Goal: Task Accomplishment & Management: Manage account settings

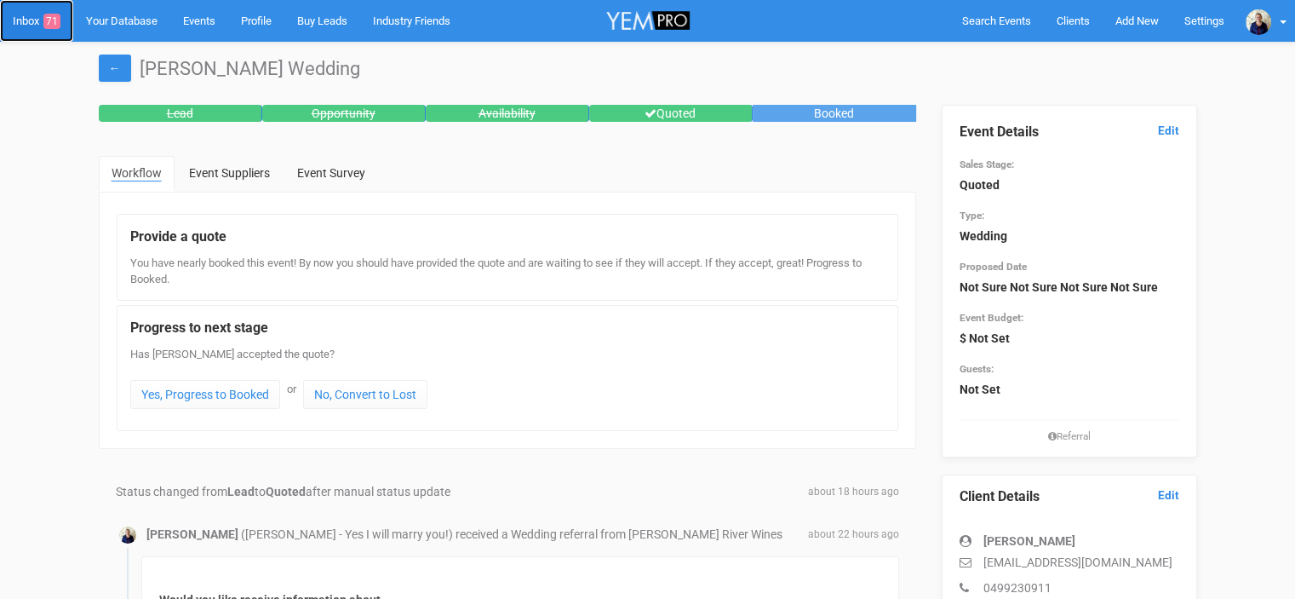
click at [35, 22] on link "Inbox 71" at bounding box center [36, 21] width 73 height 42
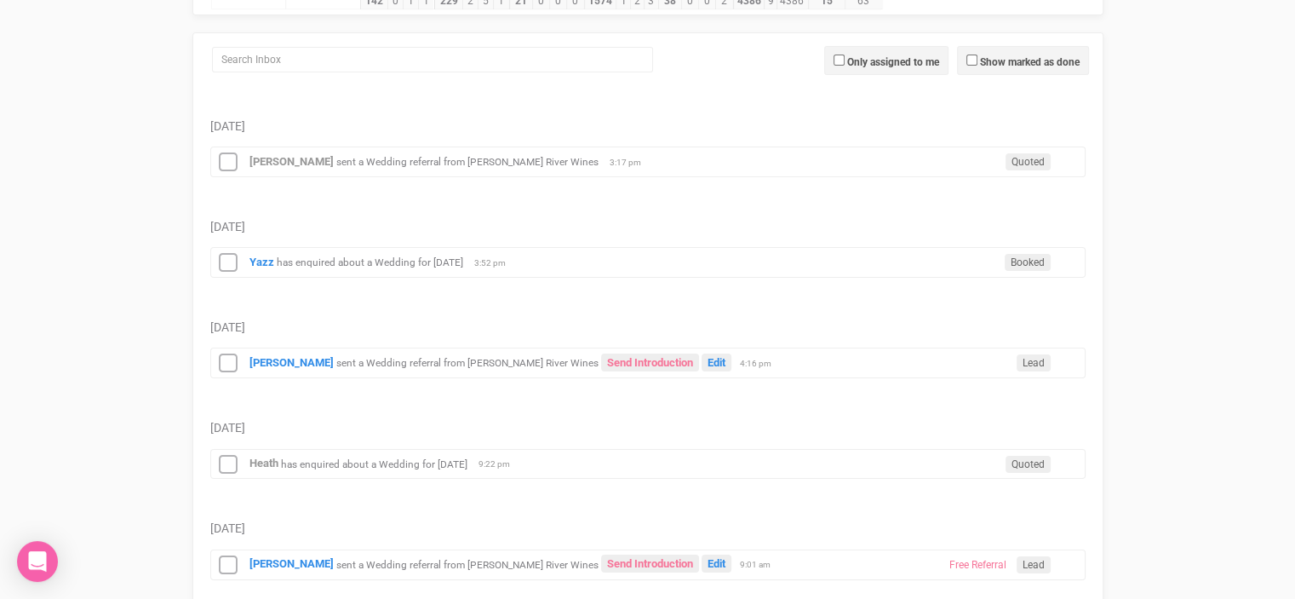
scroll to position [341, 0]
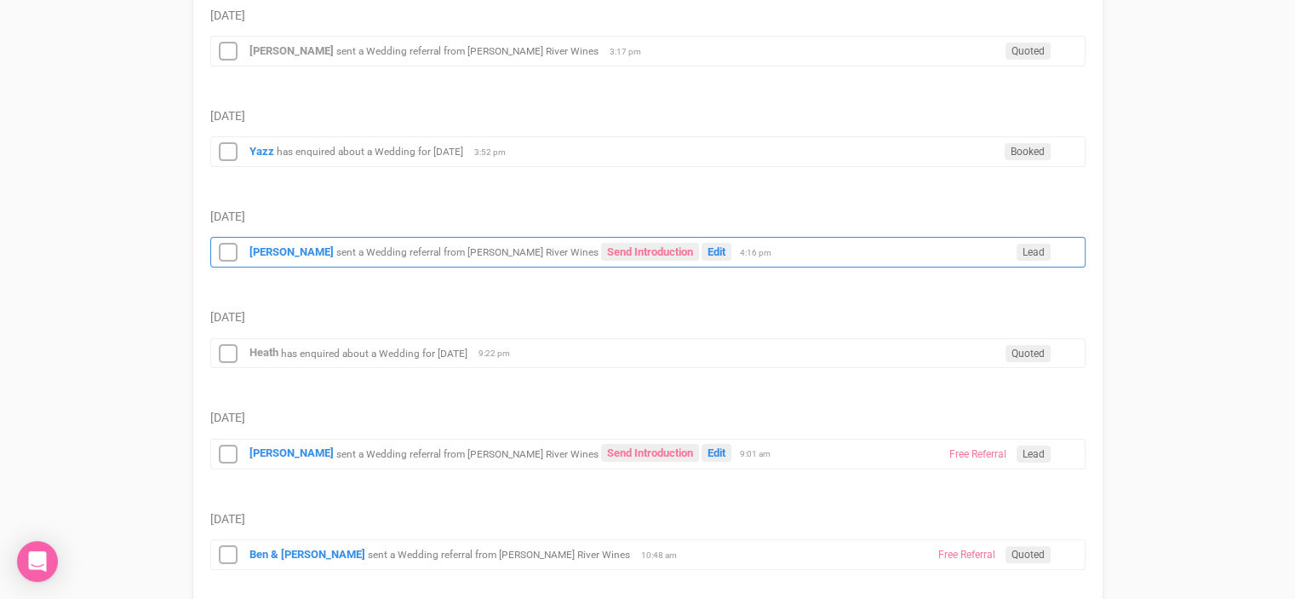
click at [506, 251] on small "sent a Wedding referral from [PERSON_NAME] River Wines" at bounding box center [467, 252] width 262 height 12
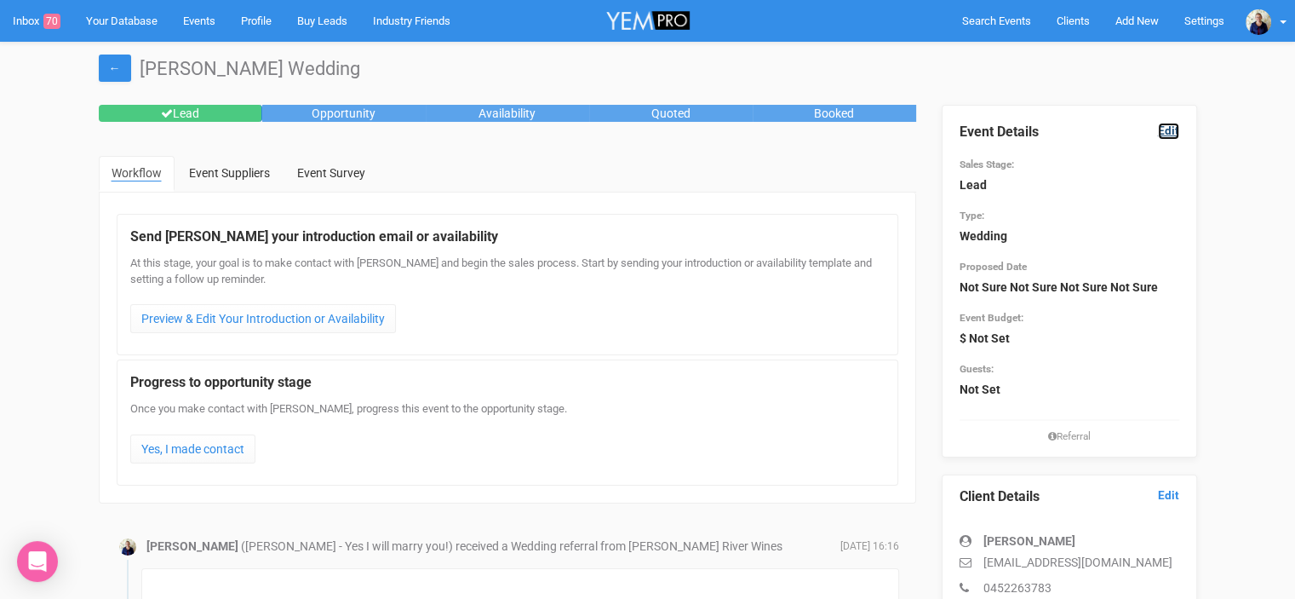
click at [1169, 128] on link "Edit" at bounding box center [1168, 131] width 21 height 16
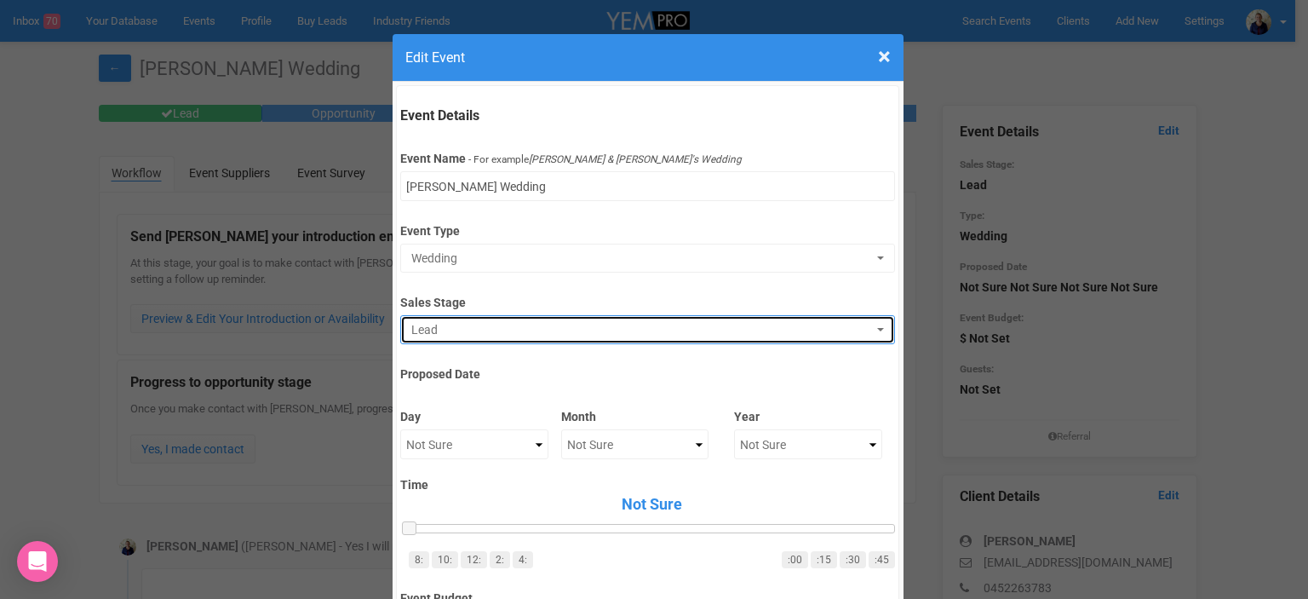
click at [466, 333] on span "Lead" at bounding box center [642, 329] width 462 height 17
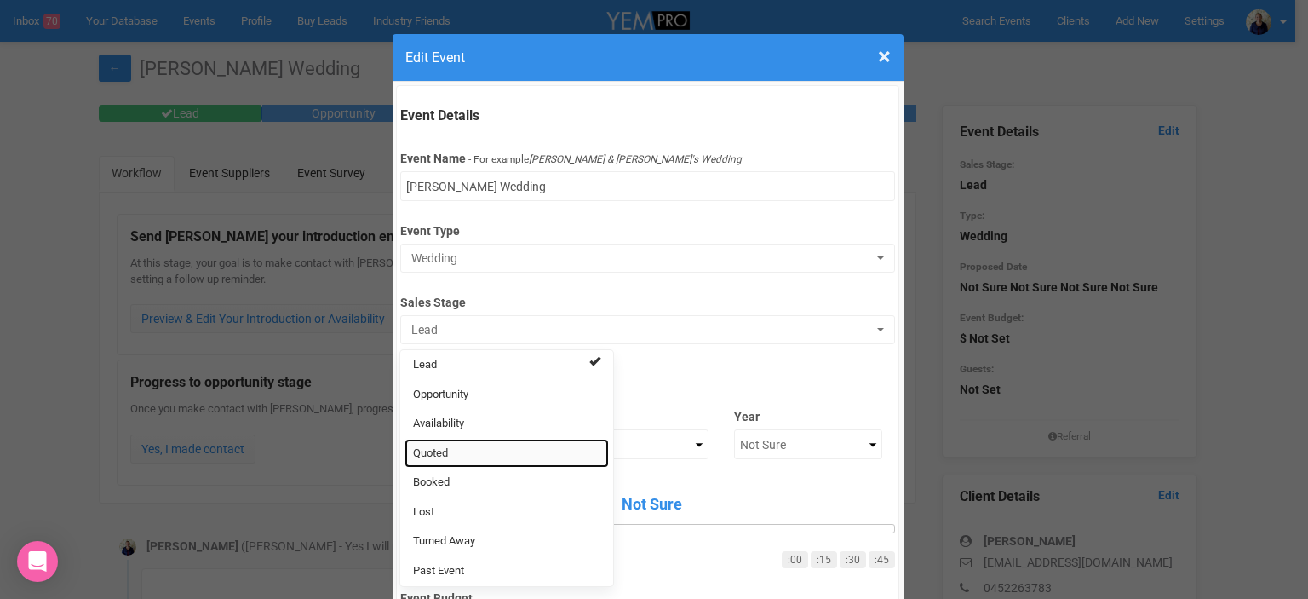
click at [447, 449] on link "Quoted" at bounding box center [506, 454] width 204 height 30
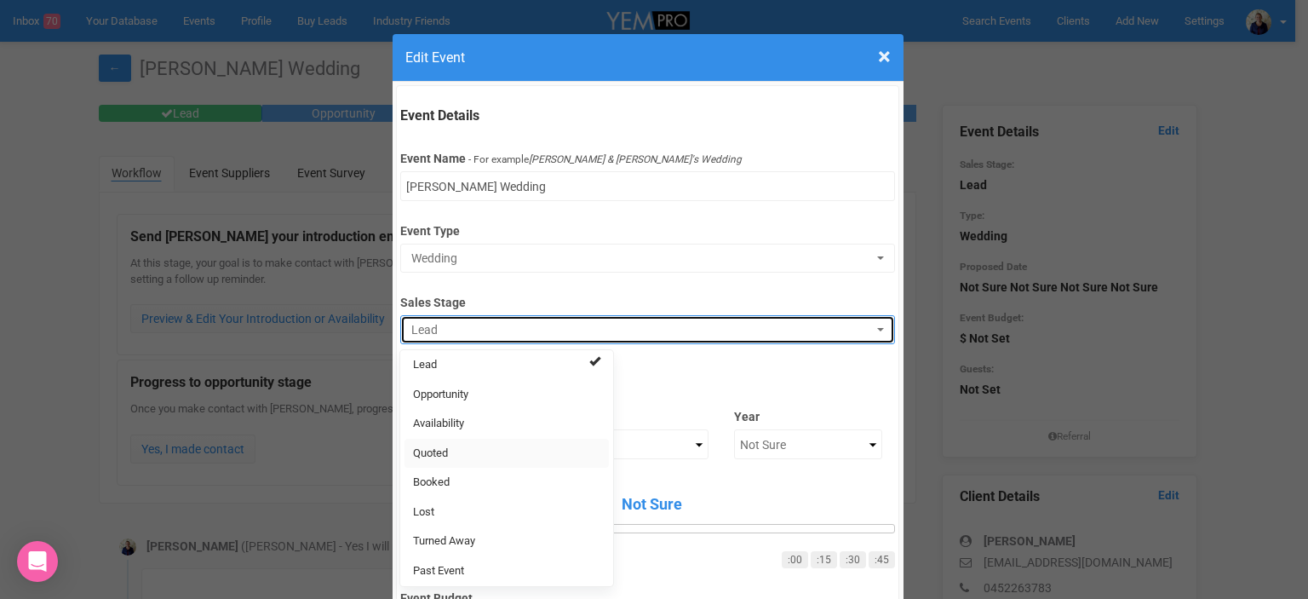
select select "9"
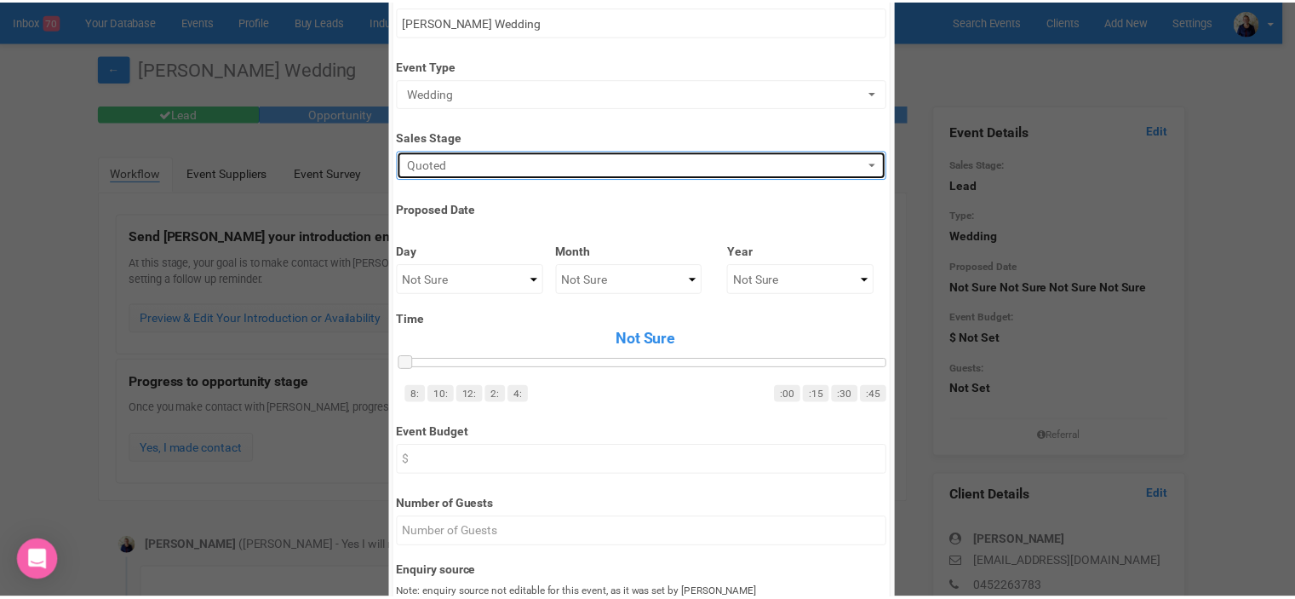
scroll to position [852, 0]
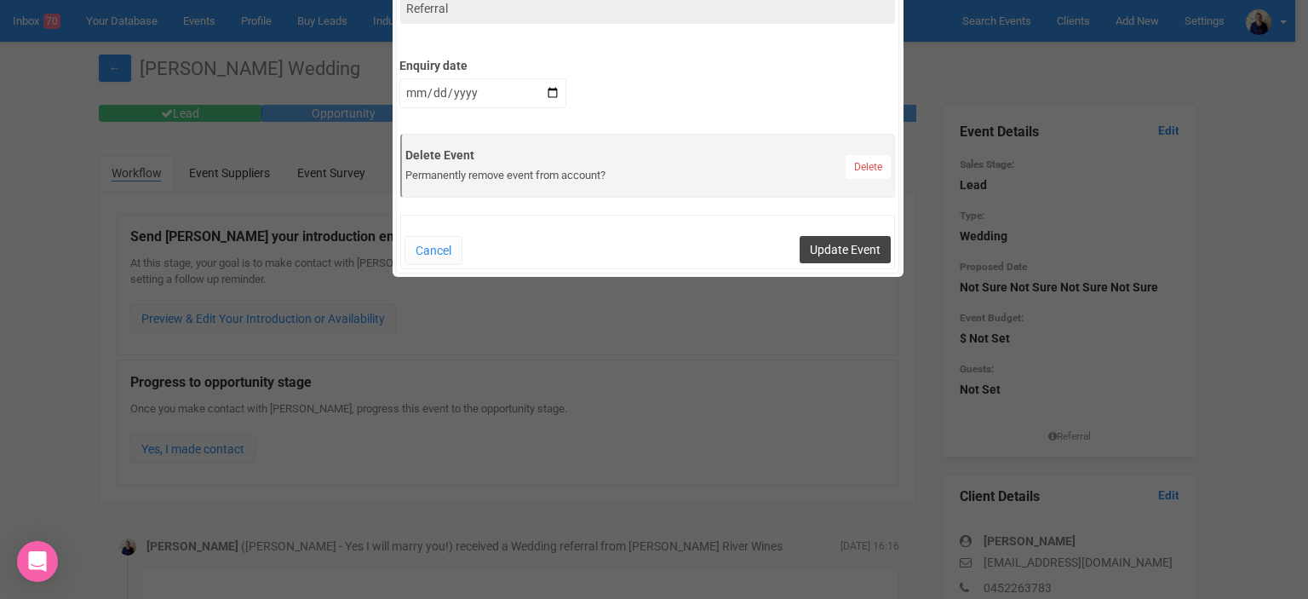
click at [851, 252] on button "Update Event" at bounding box center [845, 249] width 91 height 27
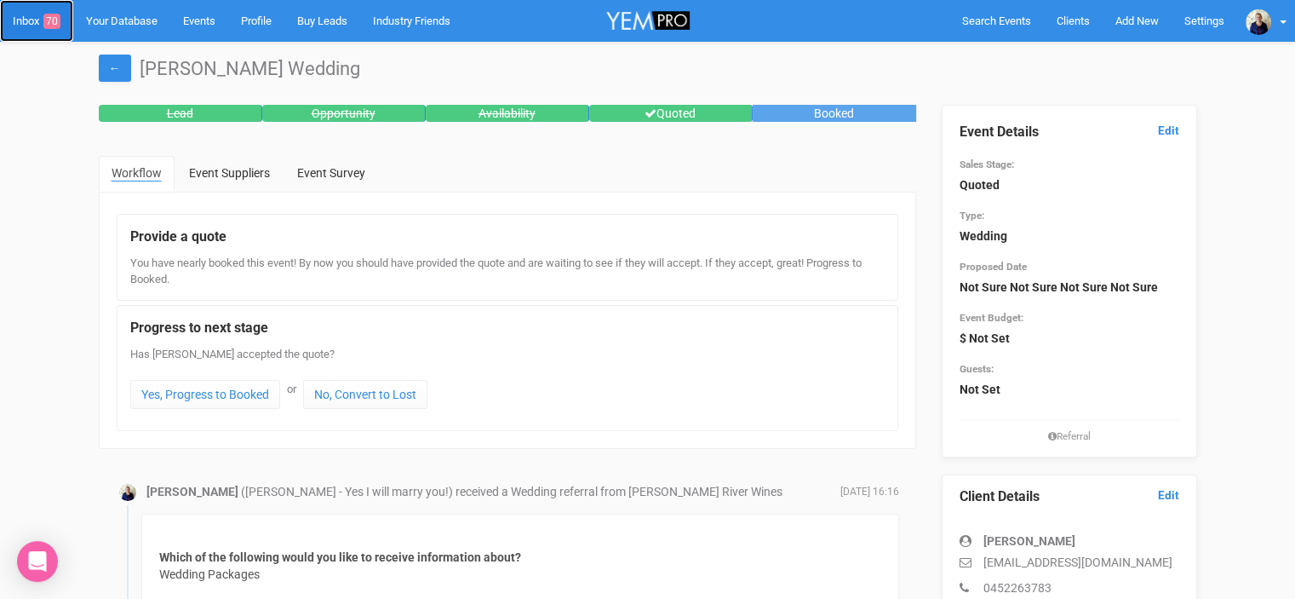
click at [32, 15] on link "Inbox 70" at bounding box center [36, 21] width 73 height 42
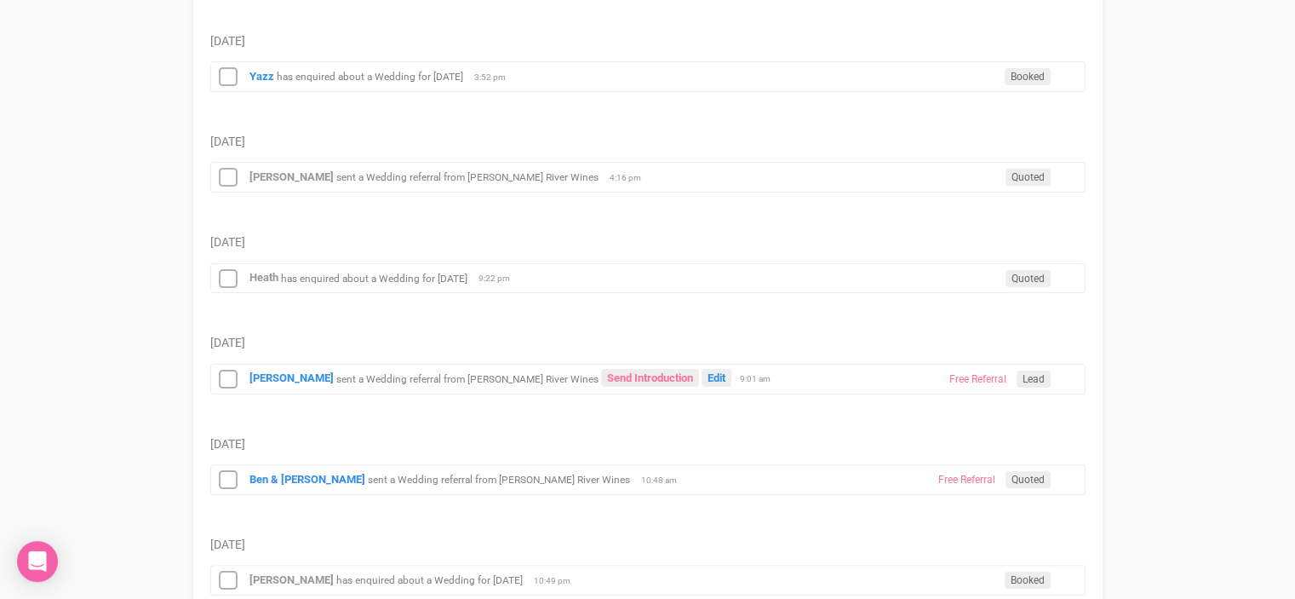
scroll to position [426, 0]
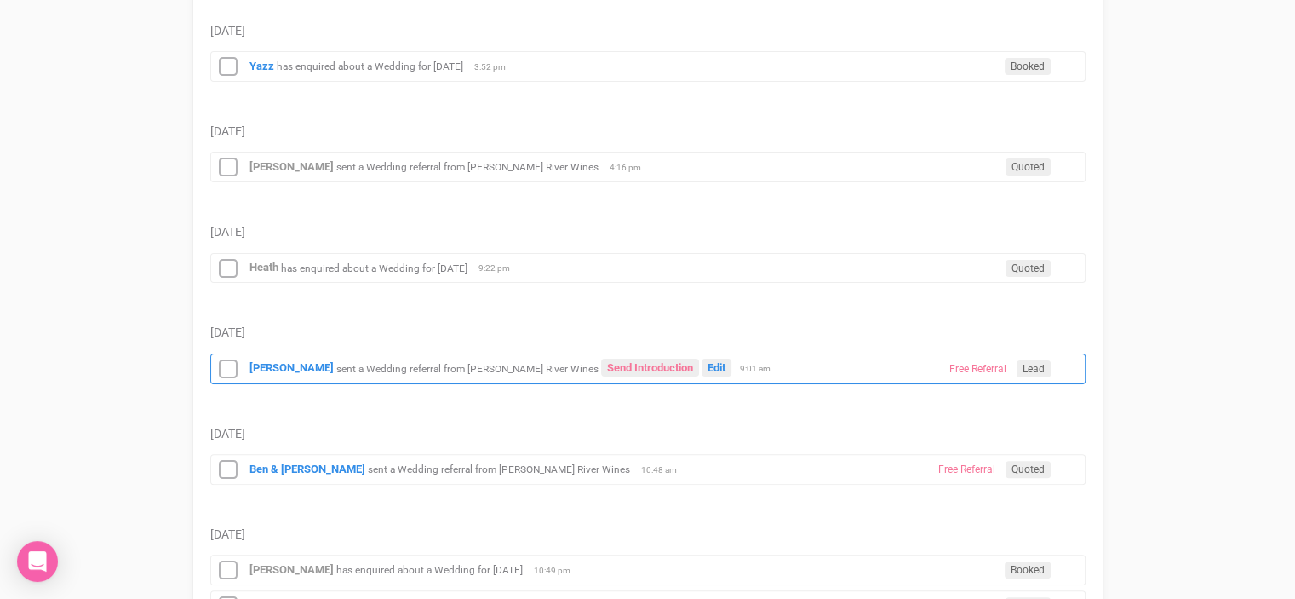
click at [413, 362] on small "sent a Wedding referral from [PERSON_NAME] River Wines" at bounding box center [467, 368] width 262 height 12
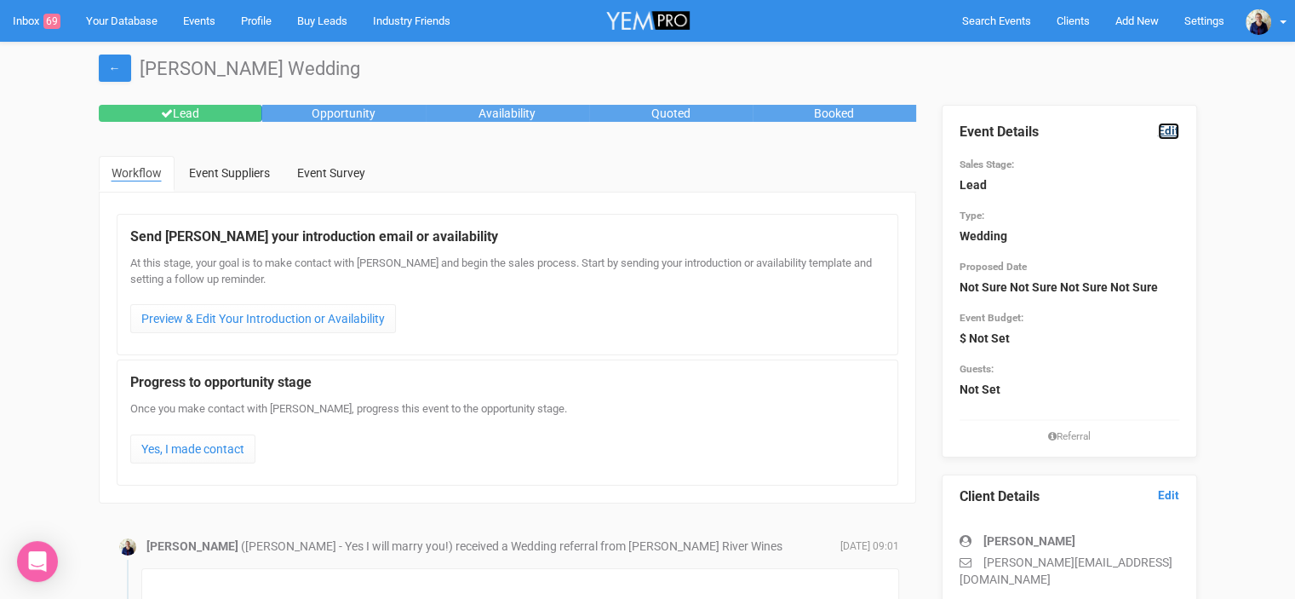
click at [1172, 129] on link "Edit" at bounding box center [1168, 131] width 21 height 16
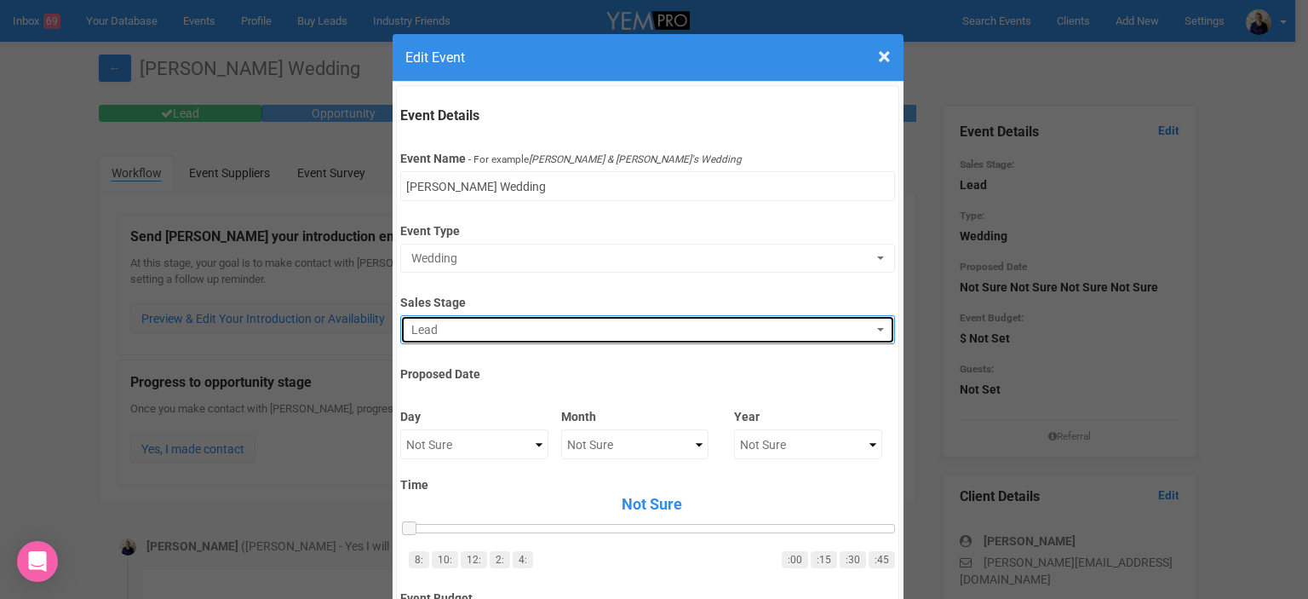
click at [436, 333] on span "Lead" at bounding box center [642, 329] width 462 height 17
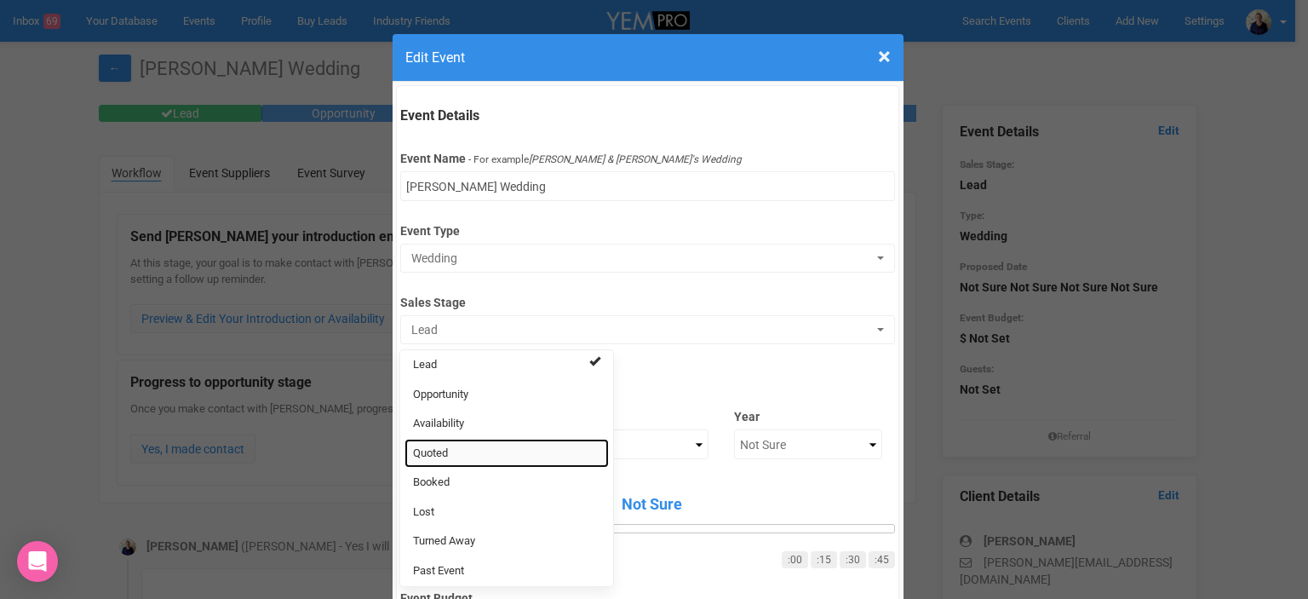
click at [445, 453] on link "Quoted" at bounding box center [506, 454] width 204 height 30
select select "9"
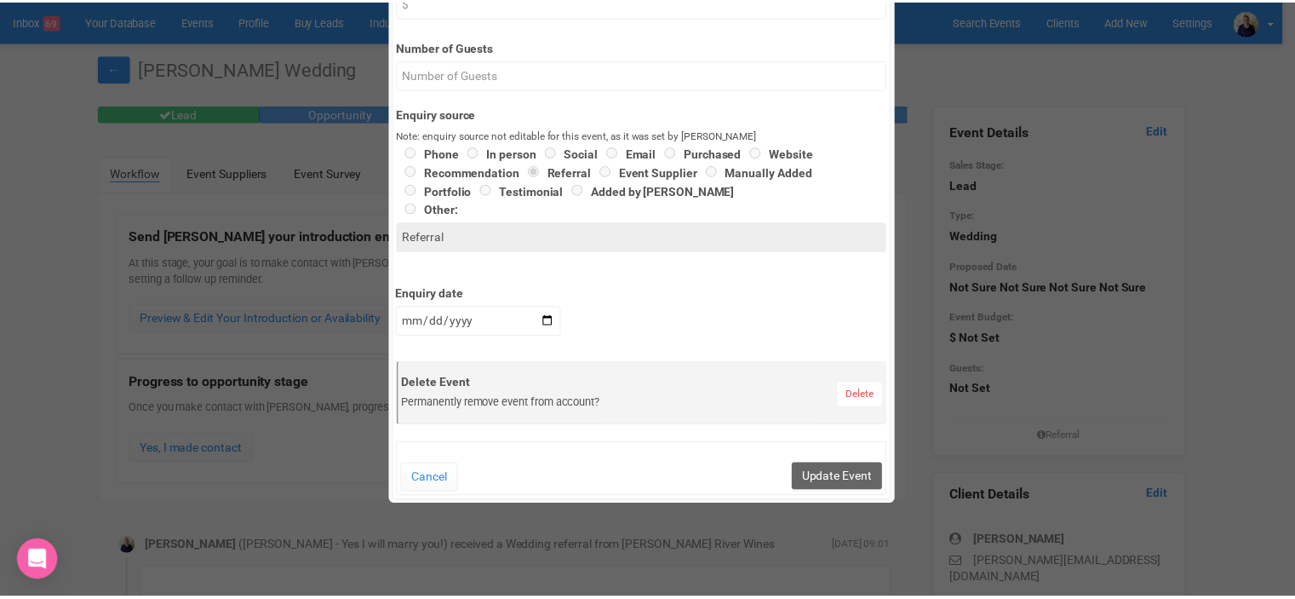
scroll to position [766, 0]
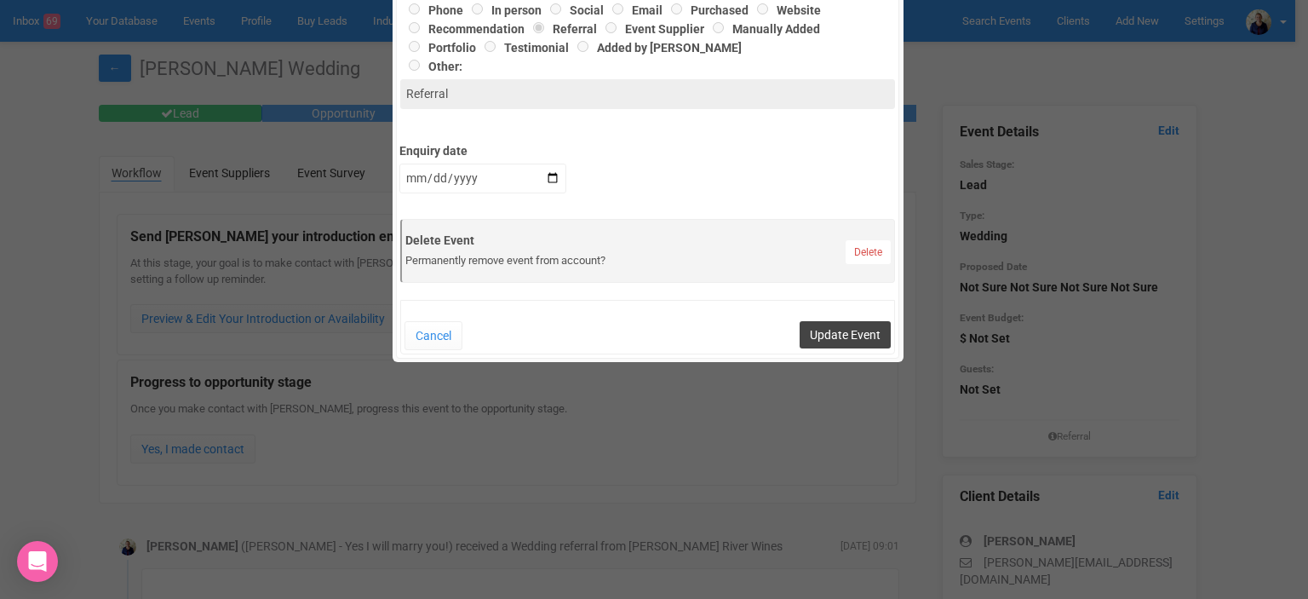
click at [835, 333] on button "Update Event" at bounding box center [845, 334] width 91 height 27
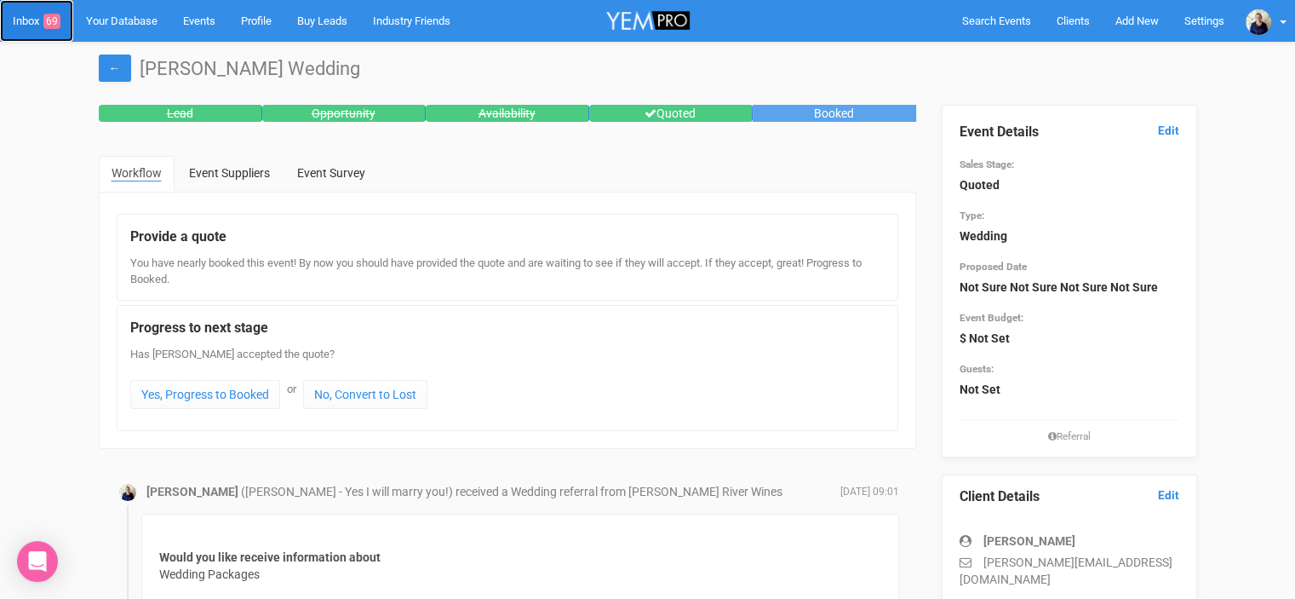
click at [31, 19] on link "Inbox 69" at bounding box center [36, 21] width 73 height 42
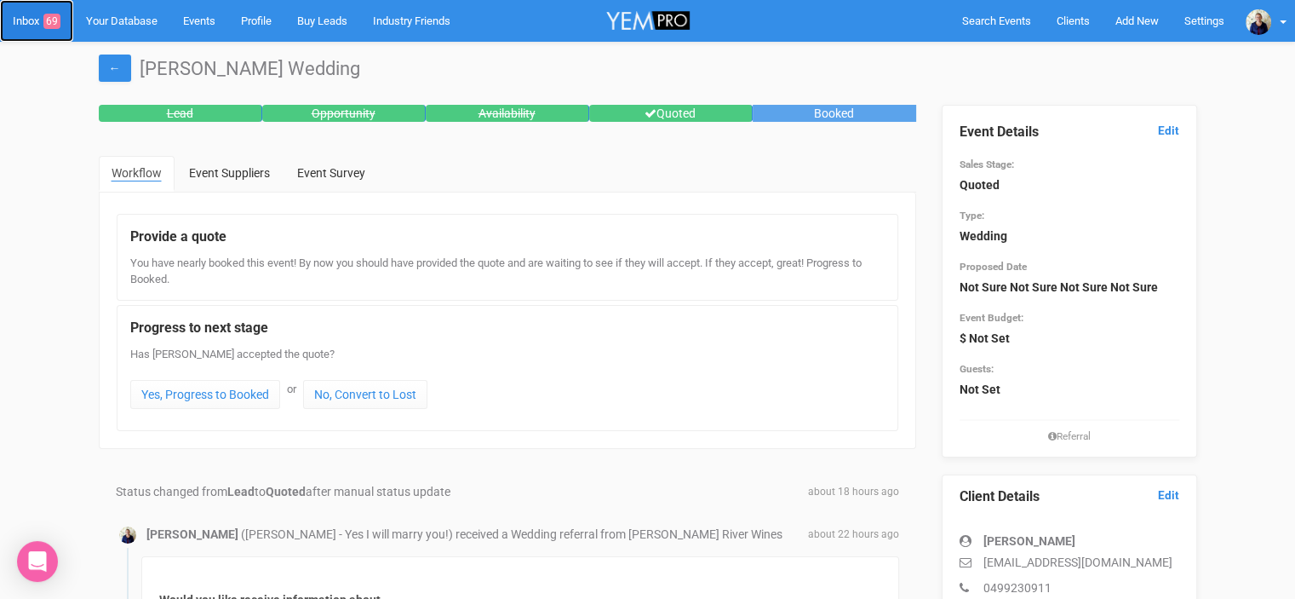
click at [32, 27] on link "Inbox 69" at bounding box center [36, 21] width 73 height 42
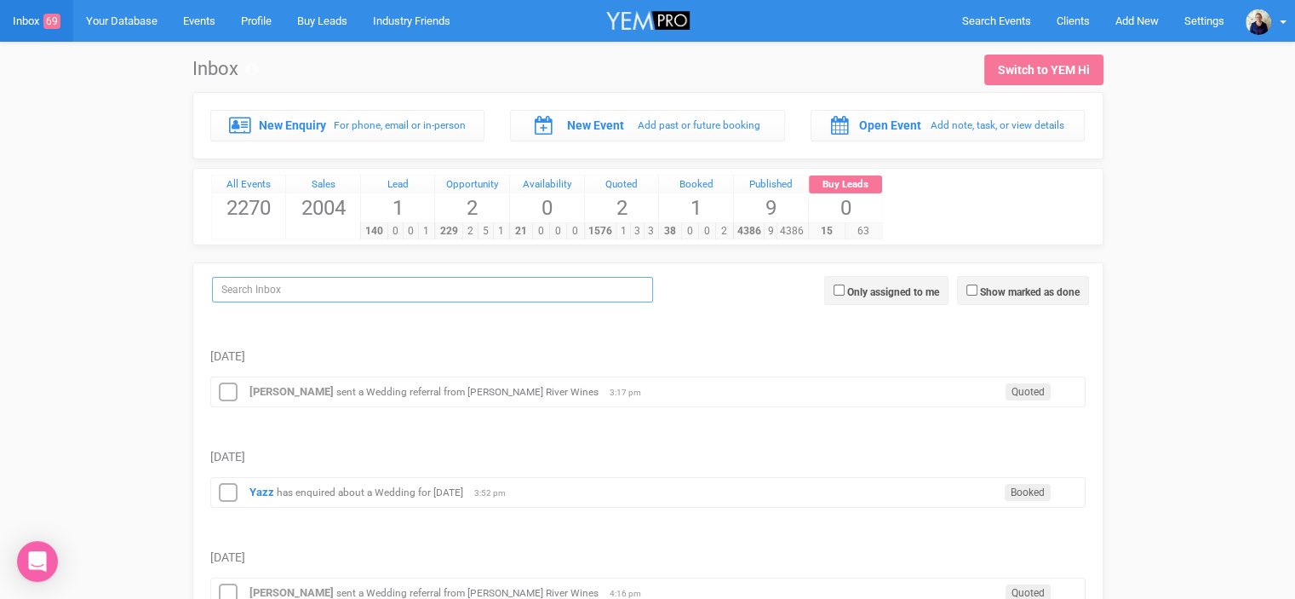
click at [293, 287] on input "search" at bounding box center [432, 290] width 441 height 26
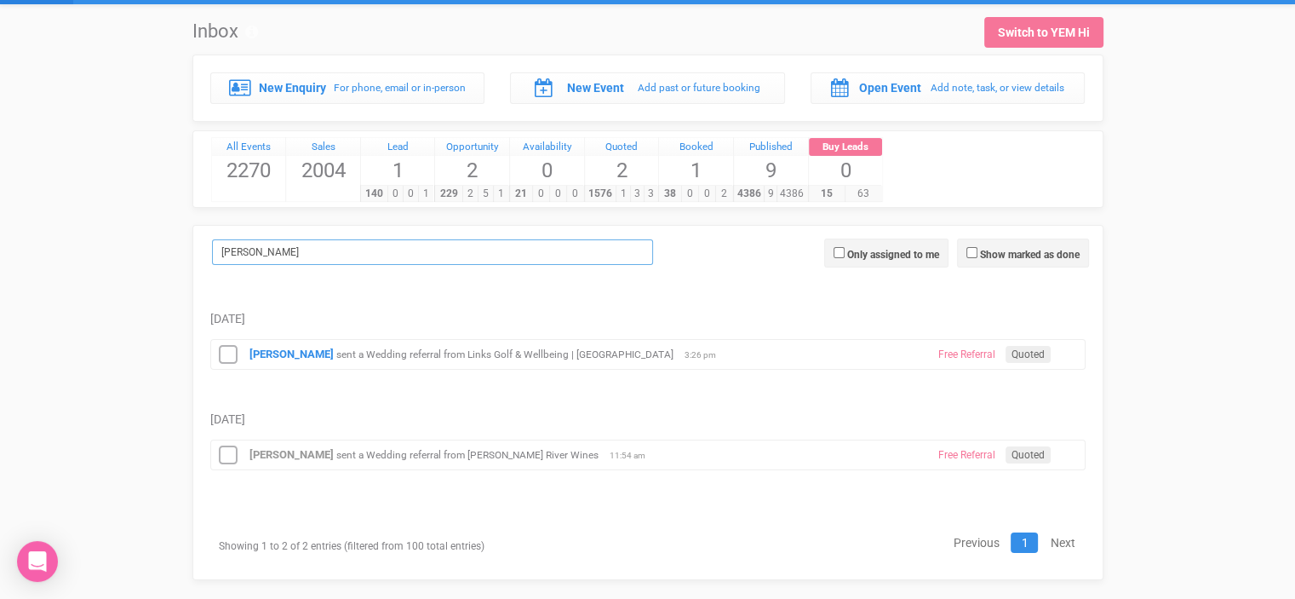
scroll to position [58, 0]
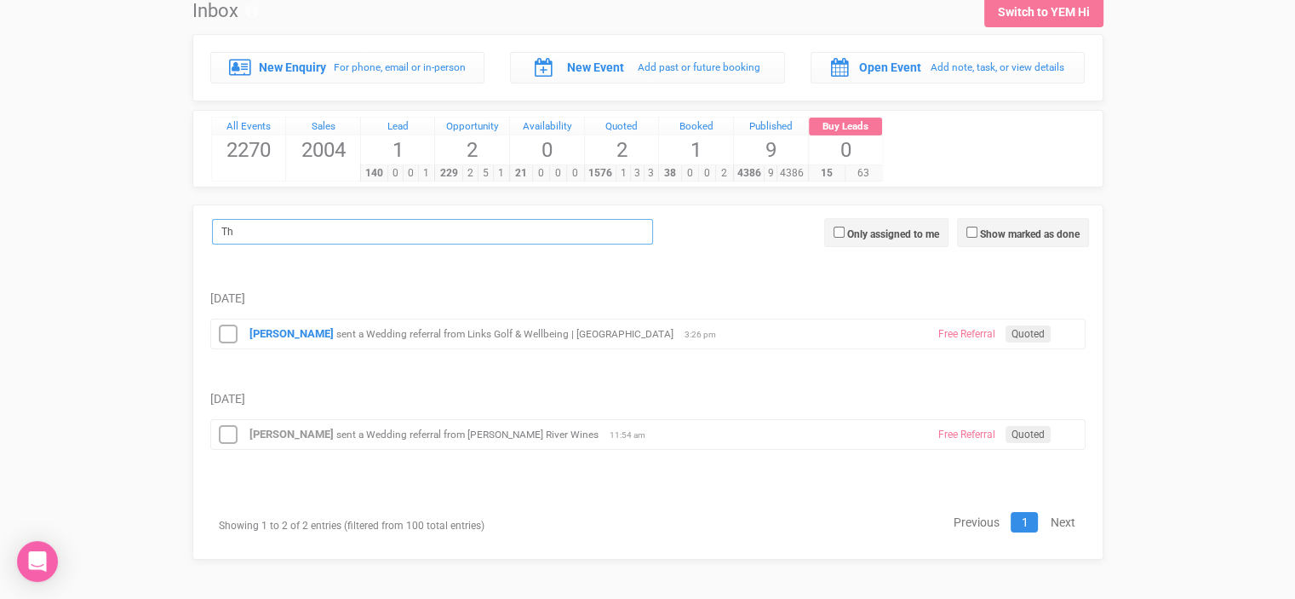
type input "T"
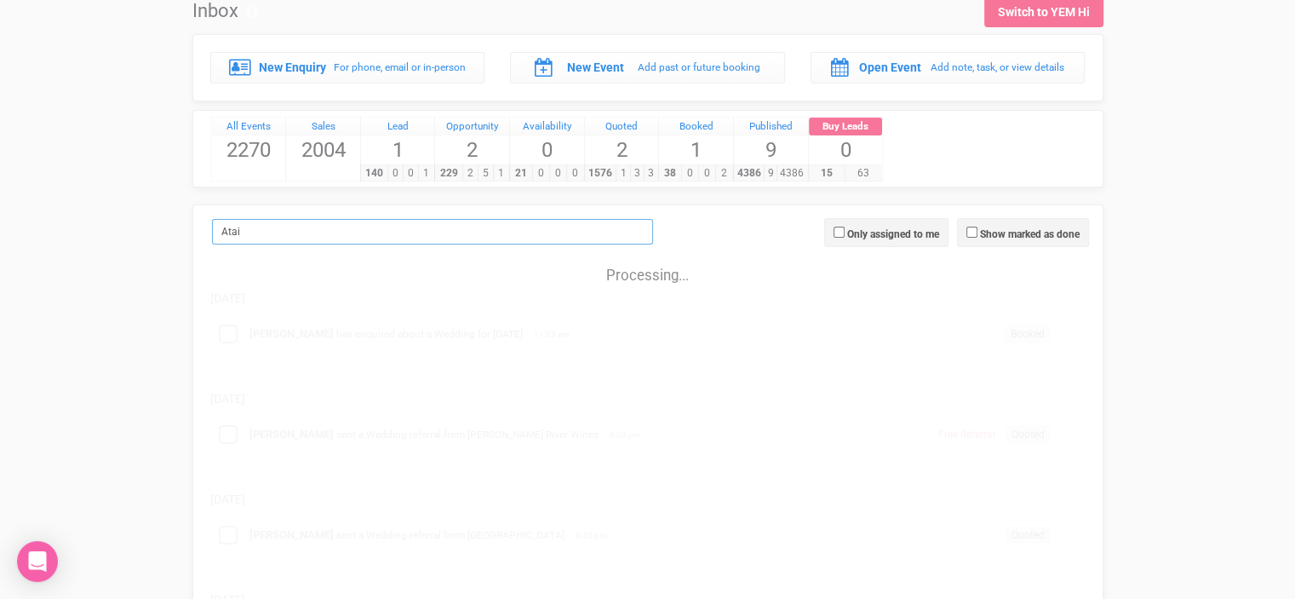
scroll to position [0, 0]
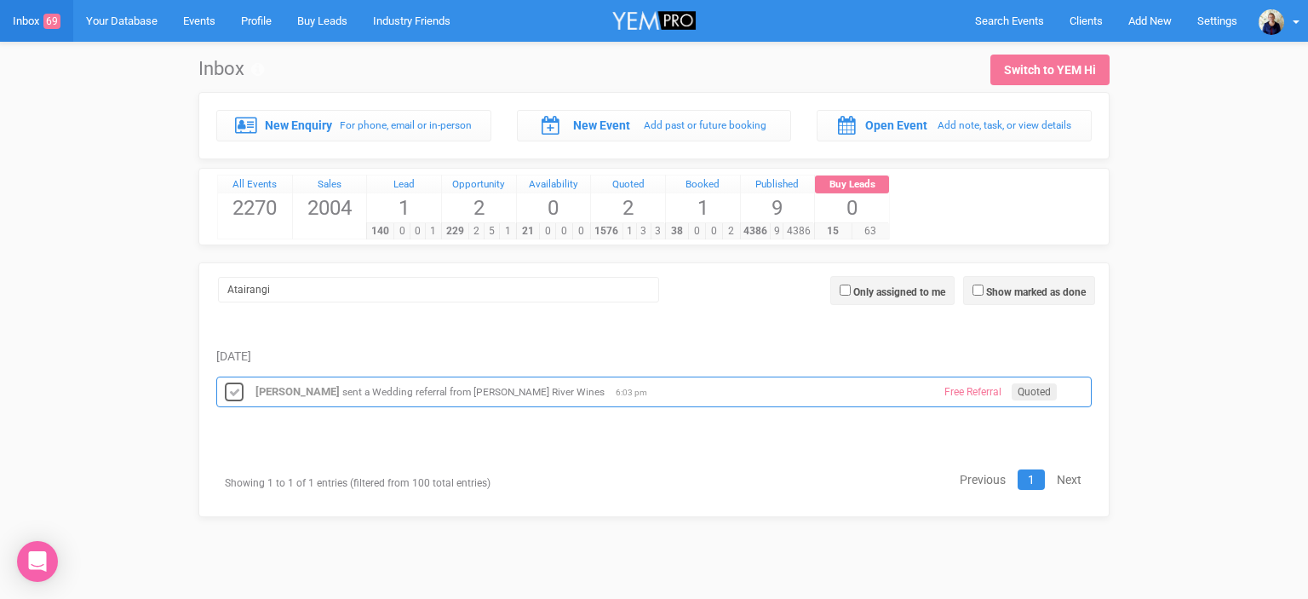
click at [230, 389] on icon at bounding box center [234, 393] width 26 height 22
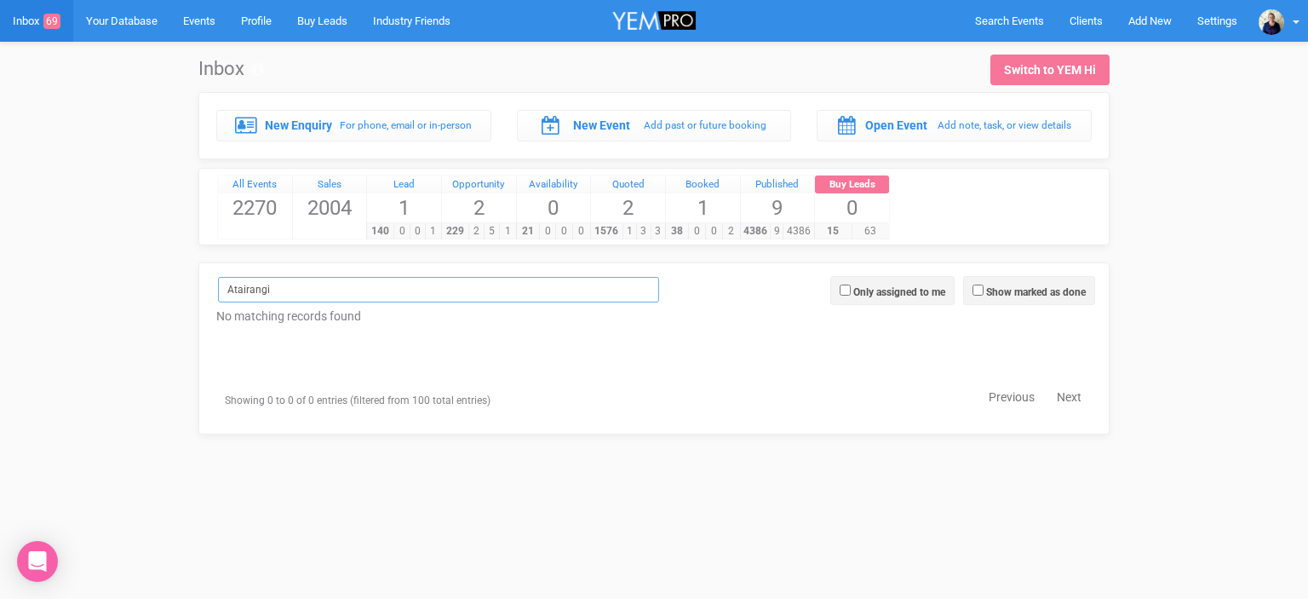
click at [269, 286] on input "Atairangi" at bounding box center [438, 290] width 441 height 26
type input "A"
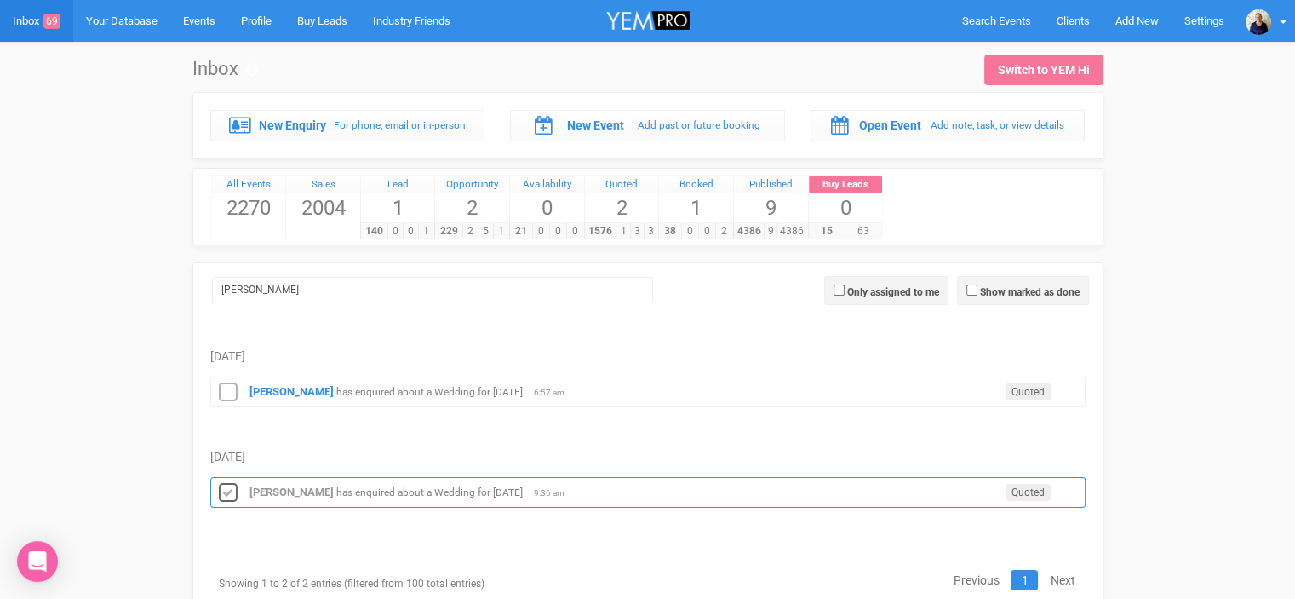
click at [229, 491] on icon at bounding box center [228, 493] width 26 height 22
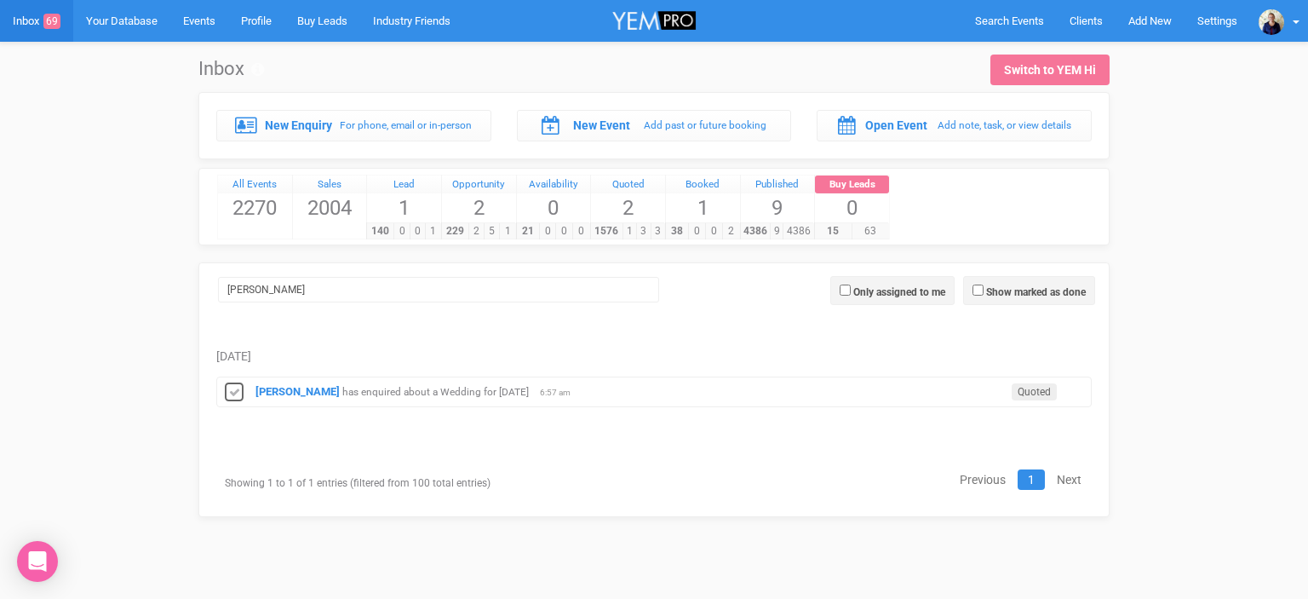
click at [230, 387] on icon at bounding box center [234, 393] width 26 height 22
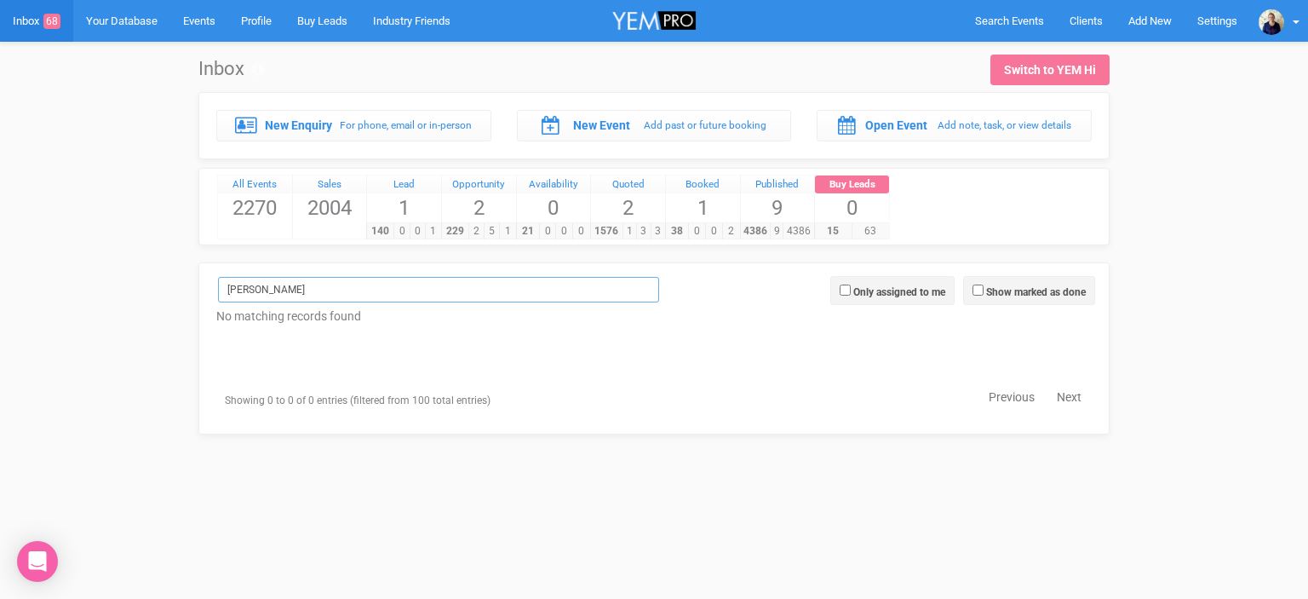
click at [278, 286] on input "[PERSON_NAME]" at bounding box center [438, 290] width 441 height 26
type input "L"
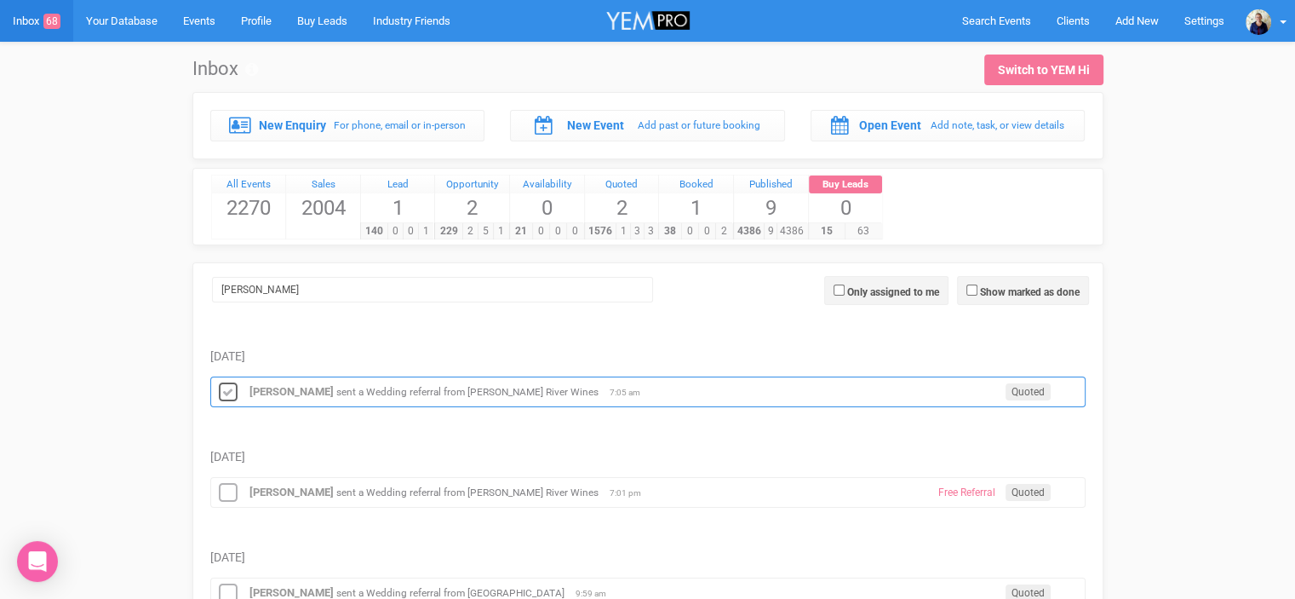
click at [228, 392] on icon at bounding box center [228, 393] width 26 height 22
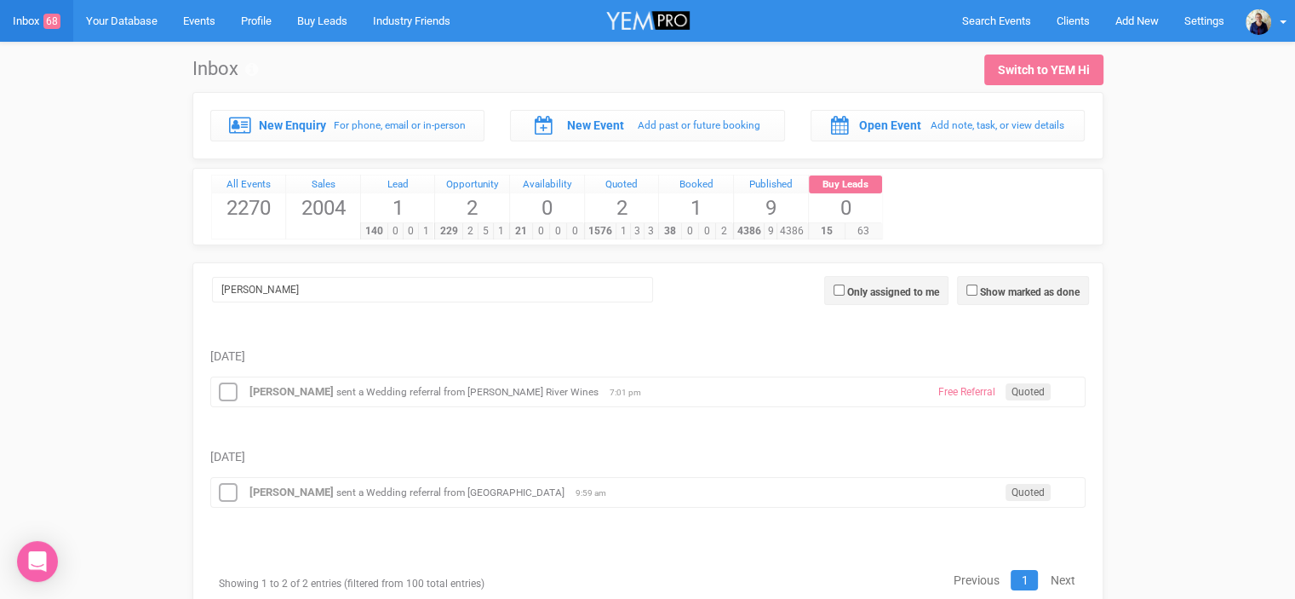
scroll to position [58, 0]
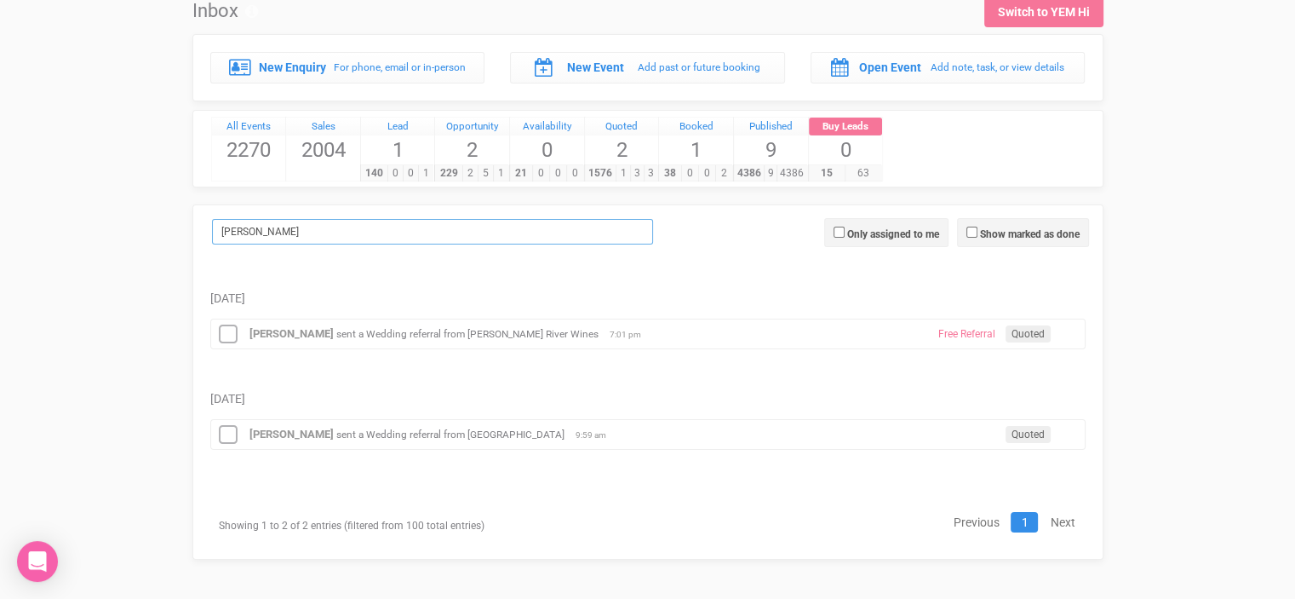
click at [267, 231] on input "[PERSON_NAME]" at bounding box center [432, 232] width 441 height 26
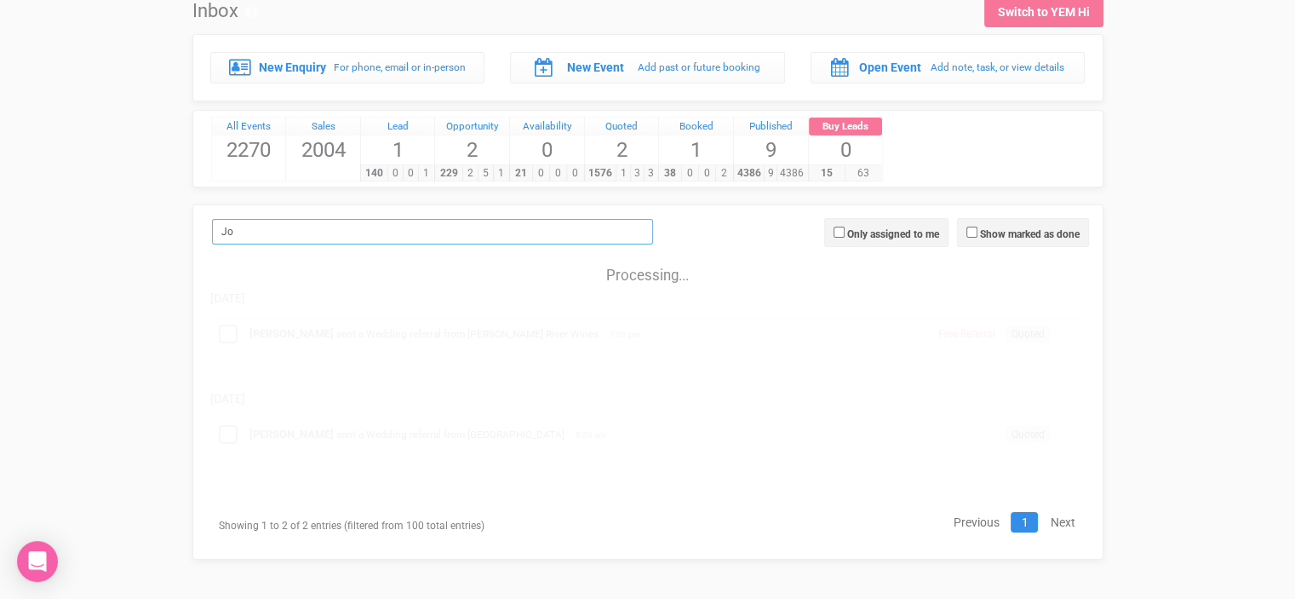
type input "J"
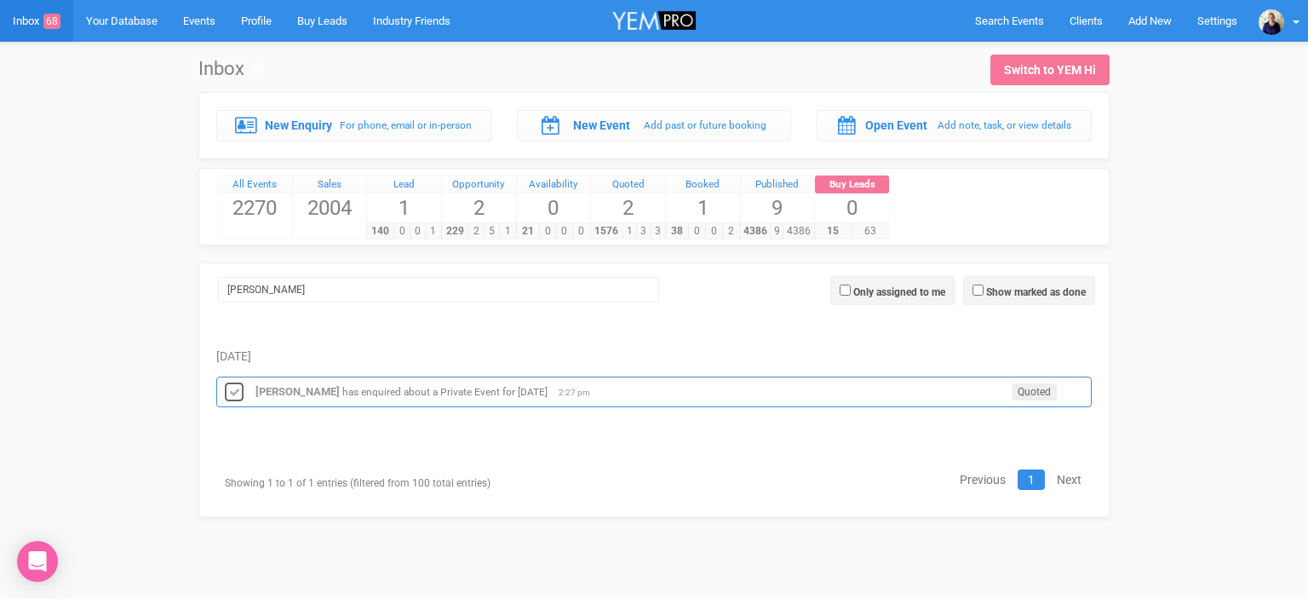
click at [232, 386] on icon at bounding box center [234, 393] width 26 height 22
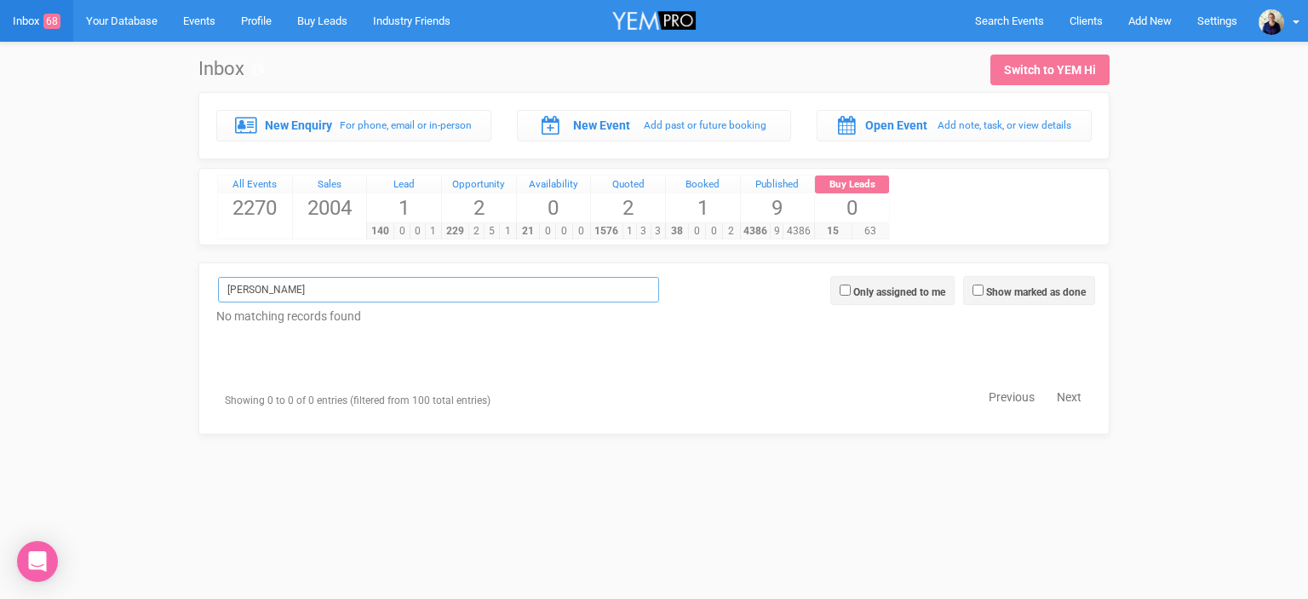
click at [286, 292] on input "[PERSON_NAME]" at bounding box center [438, 290] width 441 height 26
type input "A"
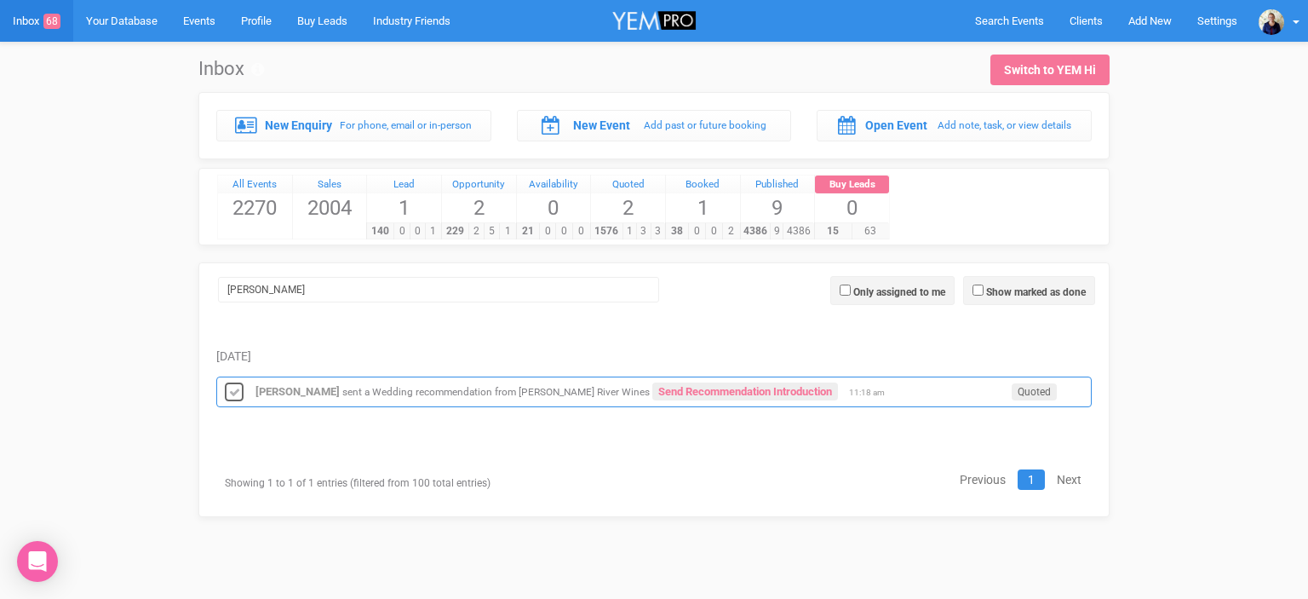
click at [233, 392] on icon at bounding box center [234, 393] width 26 height 22
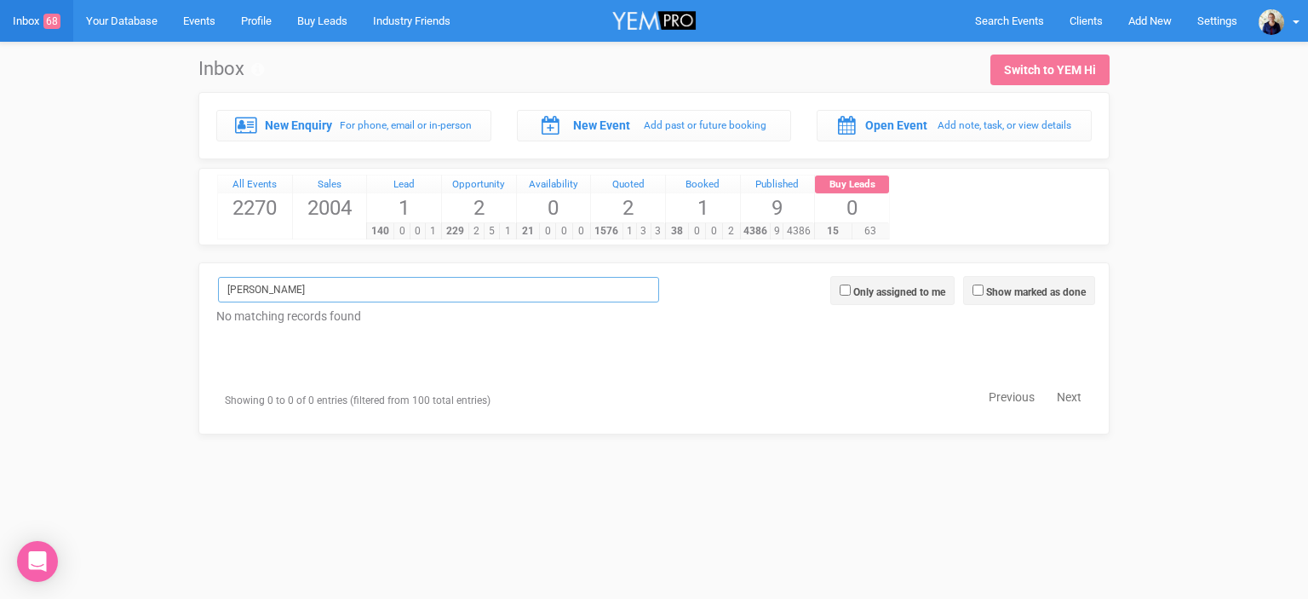
click at [271, 290] on input "[PERSON_NAME]" at bounding box center [438, 290] width 441 height 26
type input "R"
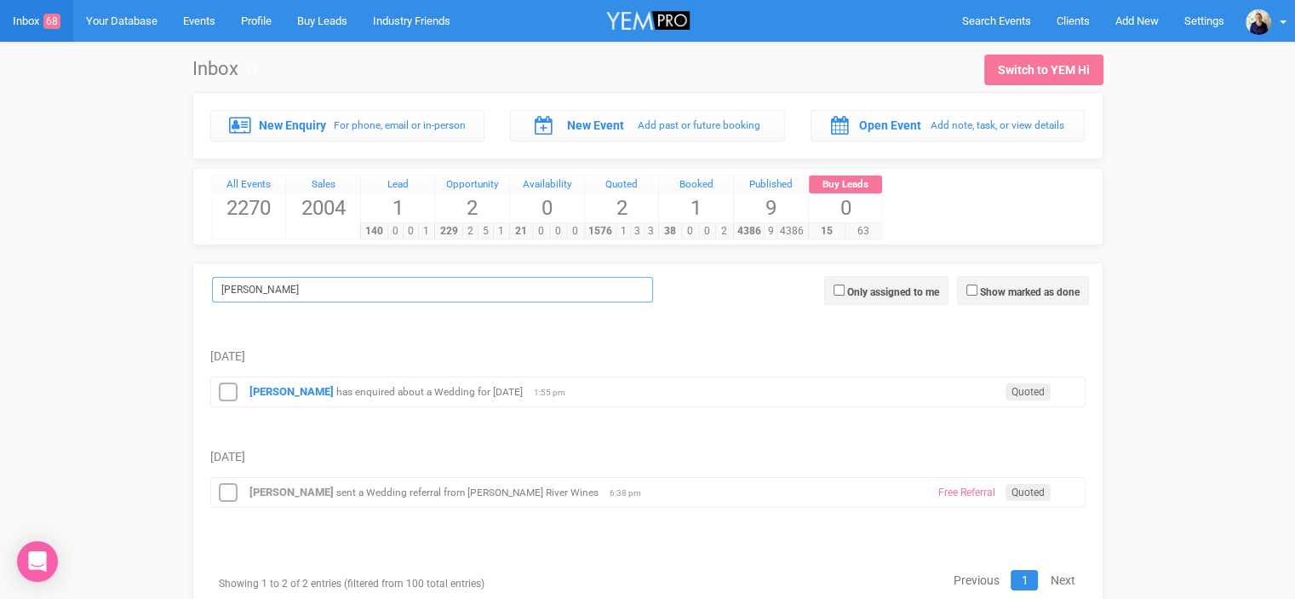
click at [249, 282] on input "[PERSON_NAME]" at bounding box center [432, 290] width 441 height 26
click at [231, 382] on icon at bounding box center [228, 393] width 26 height 22
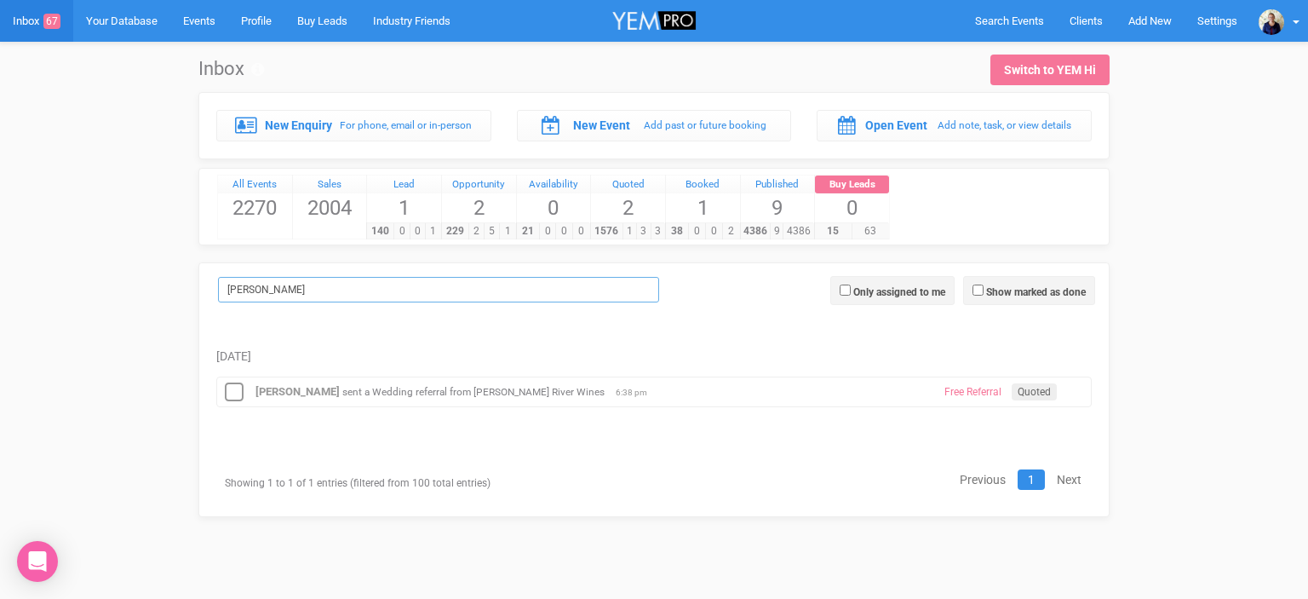
click at [255, 292] on input "[PERSON_NAME]" at bounding box center [438, 290] width 441 height 26
type input "M"
click at [238, 392] on icon at bounding box center [234, 393] width 26 height 22
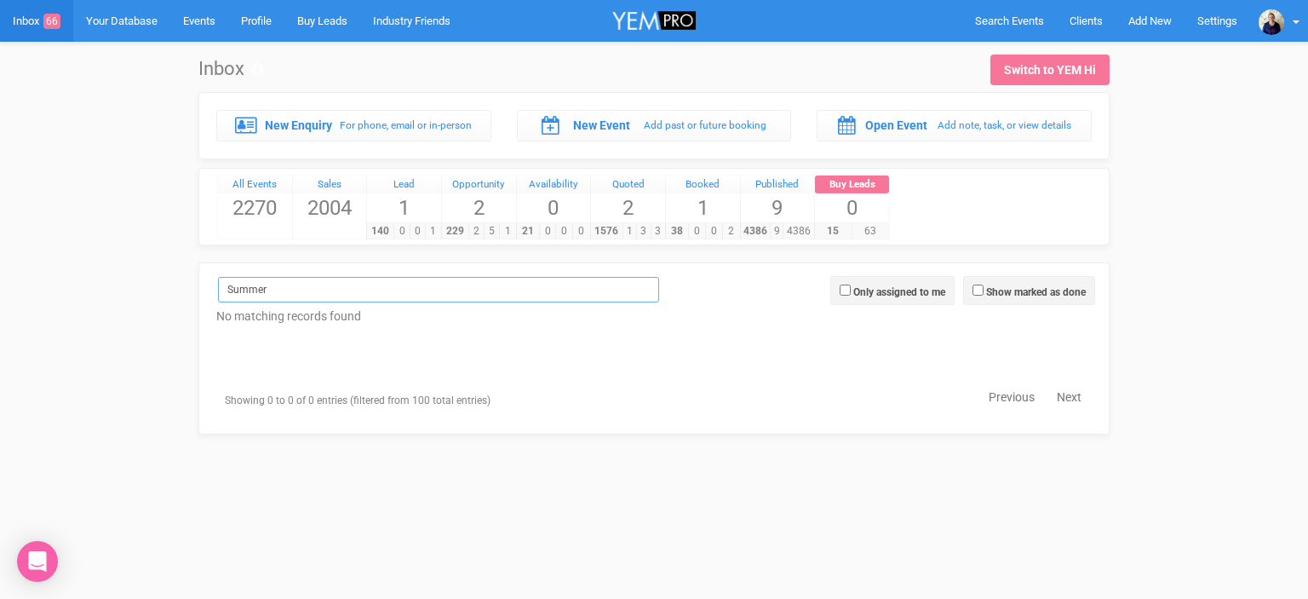
click at [284, 284] on input "Summer" at bounding box center [438, 290] width 441 height 26
type input "S"
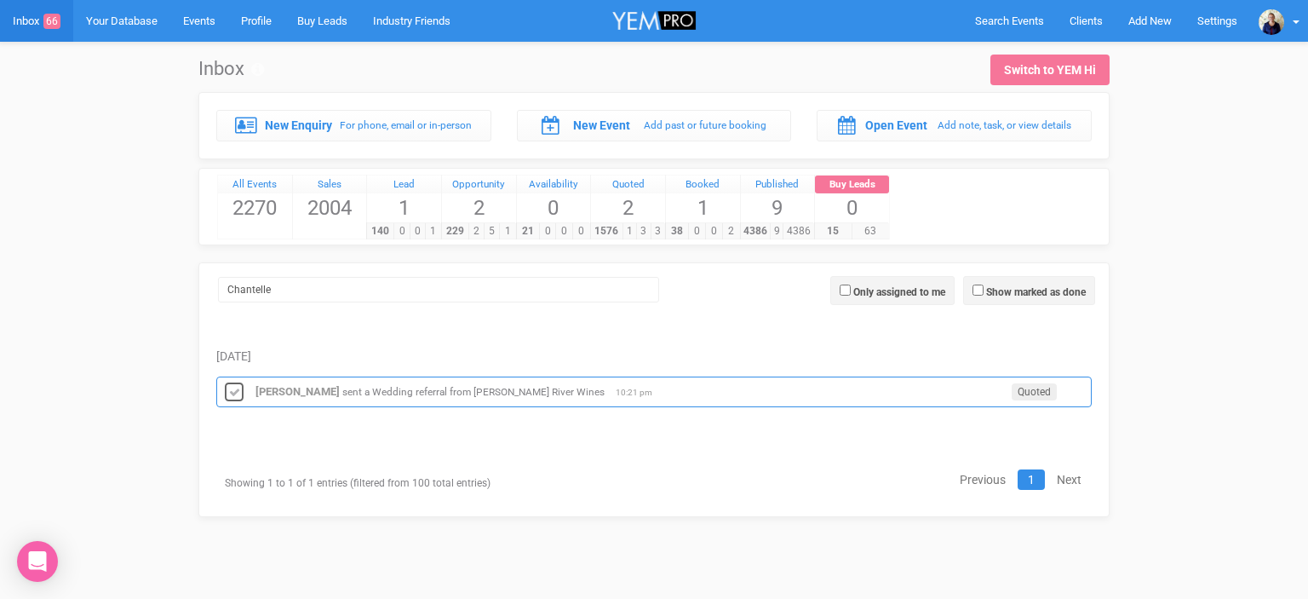
click at [238, 386] on icon at bounding box center [234, 393] width 26 height 22
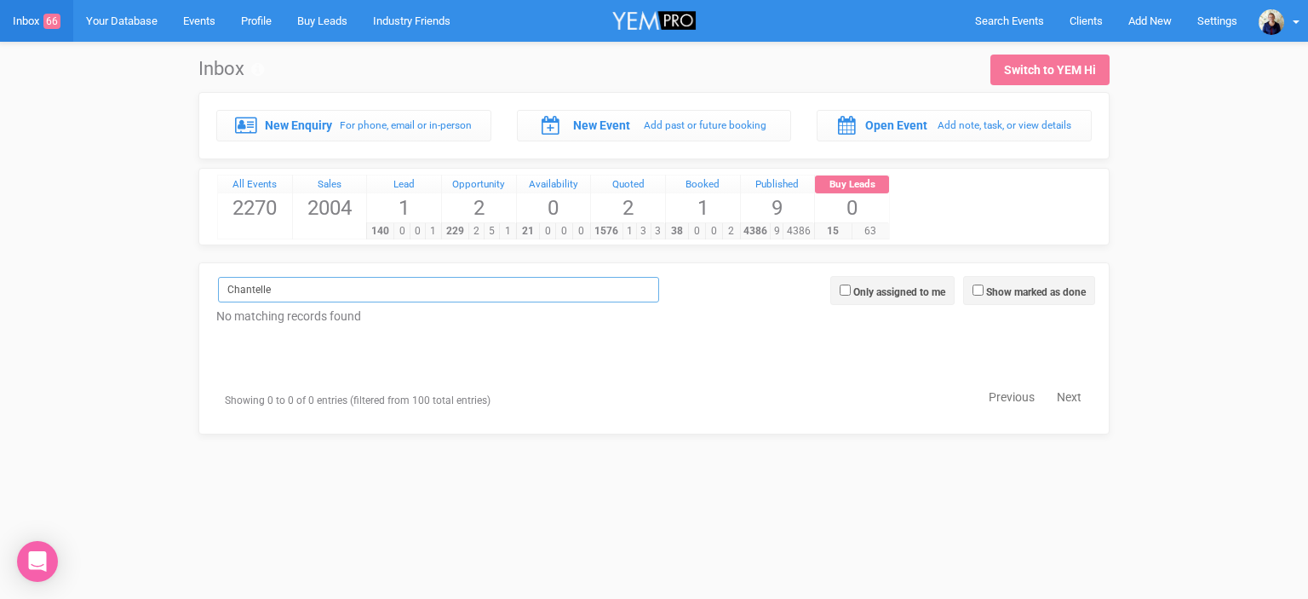
click at [279, 288] on input "Chantelle" at bounding box center [438, 290] width 441 height 26
type input "C"
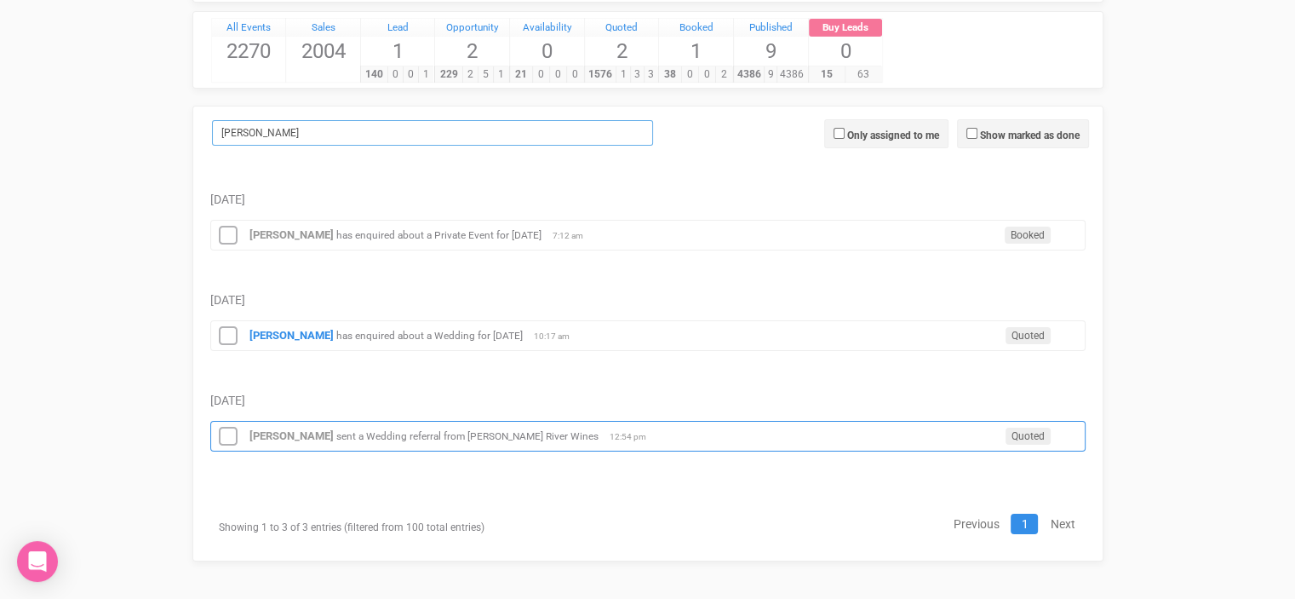
scroll to position [158, 0]
click at [226, 431] on icon at bounding box center [228, 436] width 26 height 22
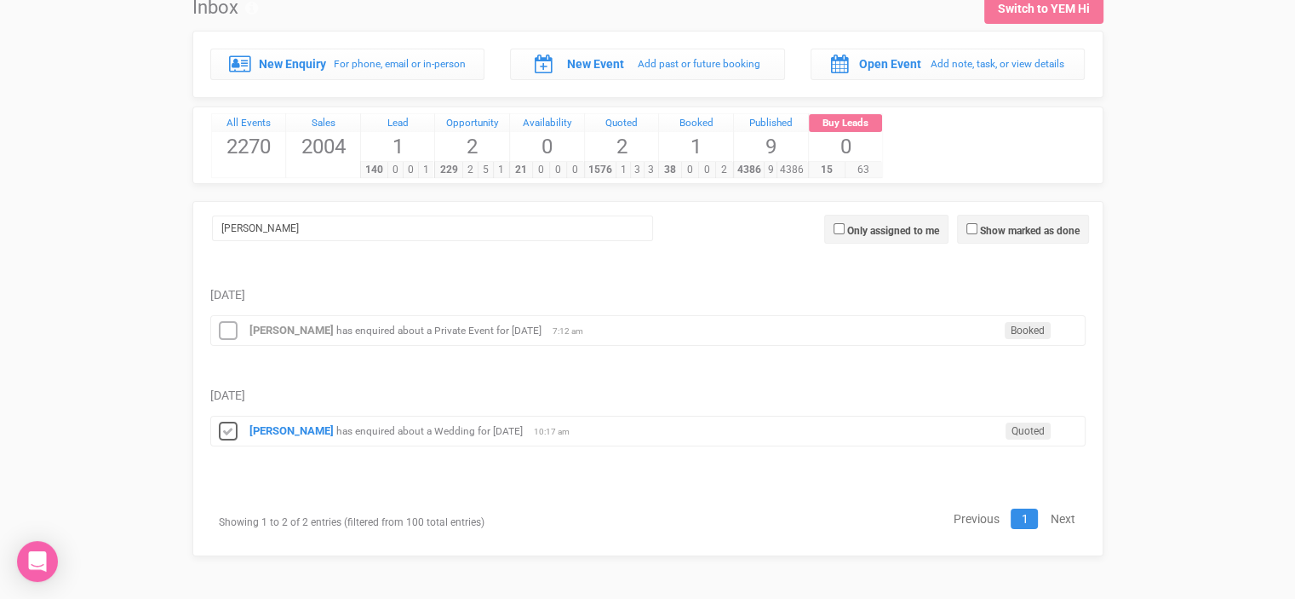
scroll to position [58, 0]
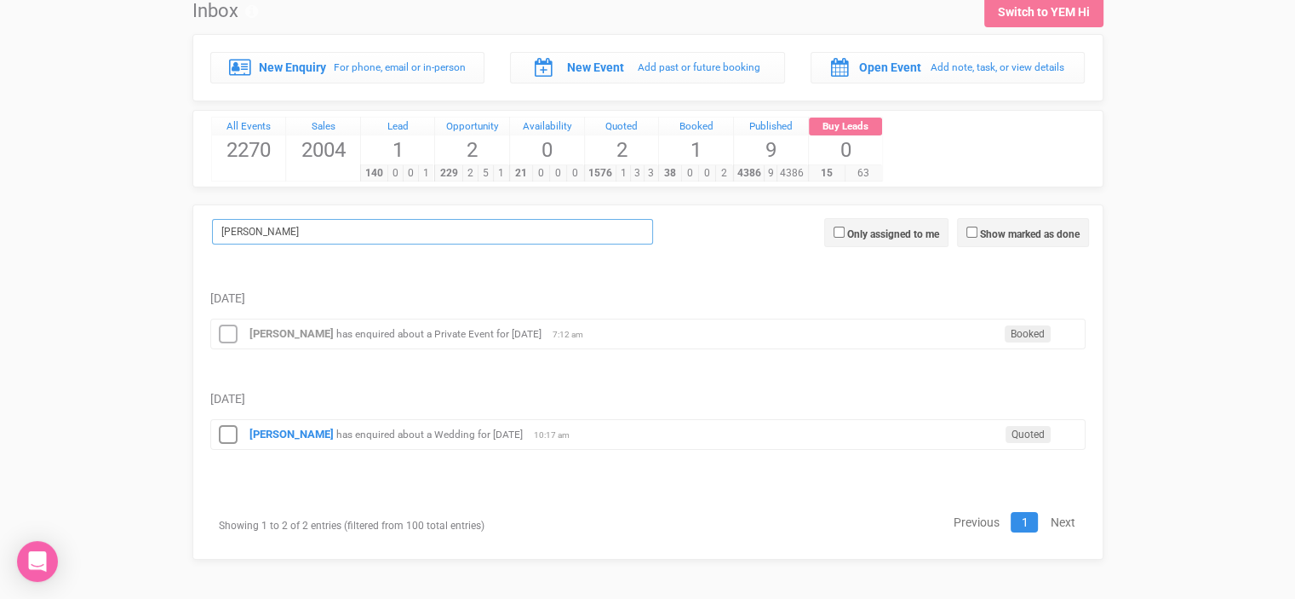
click at [240, 233] on input "[PERSON_NAME]" at bounding box center [432, 232] width 441 height 26
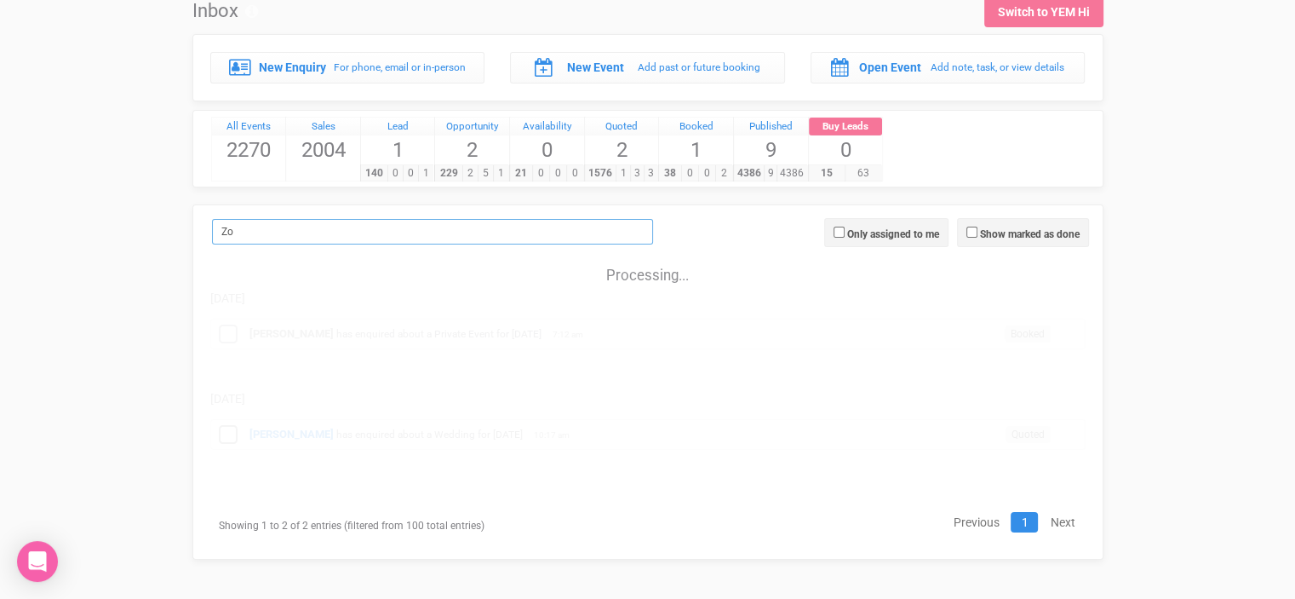
type input "Z"
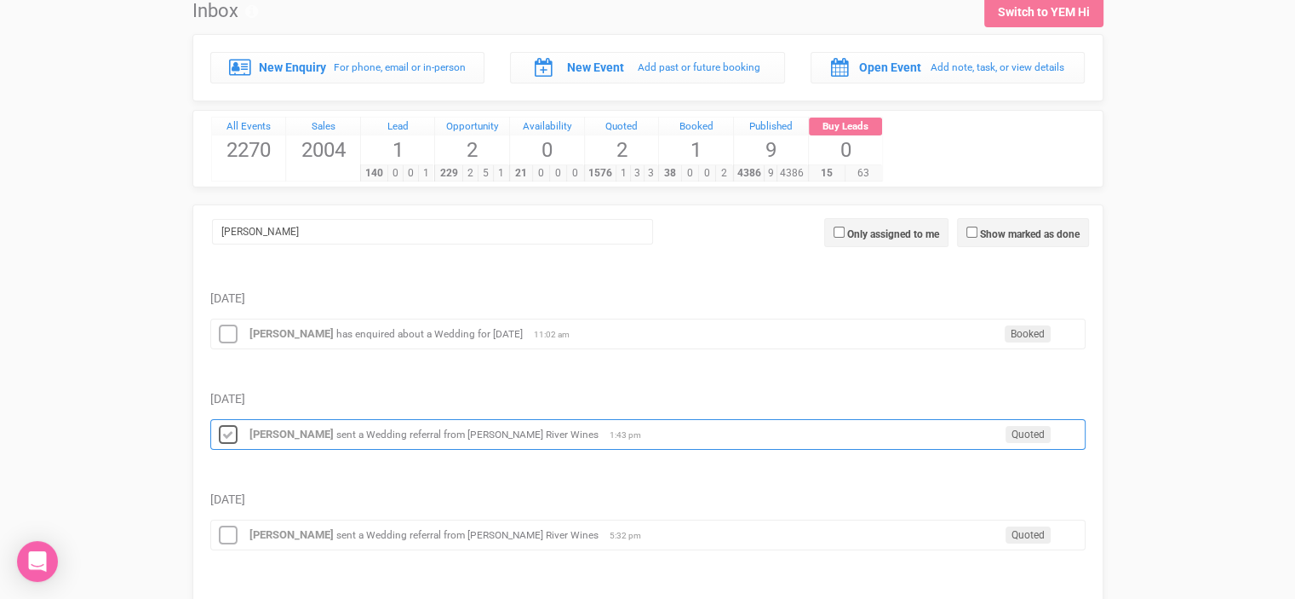
click at [227, 433] on icon at bounding box center [228, 435] width 26 height 22
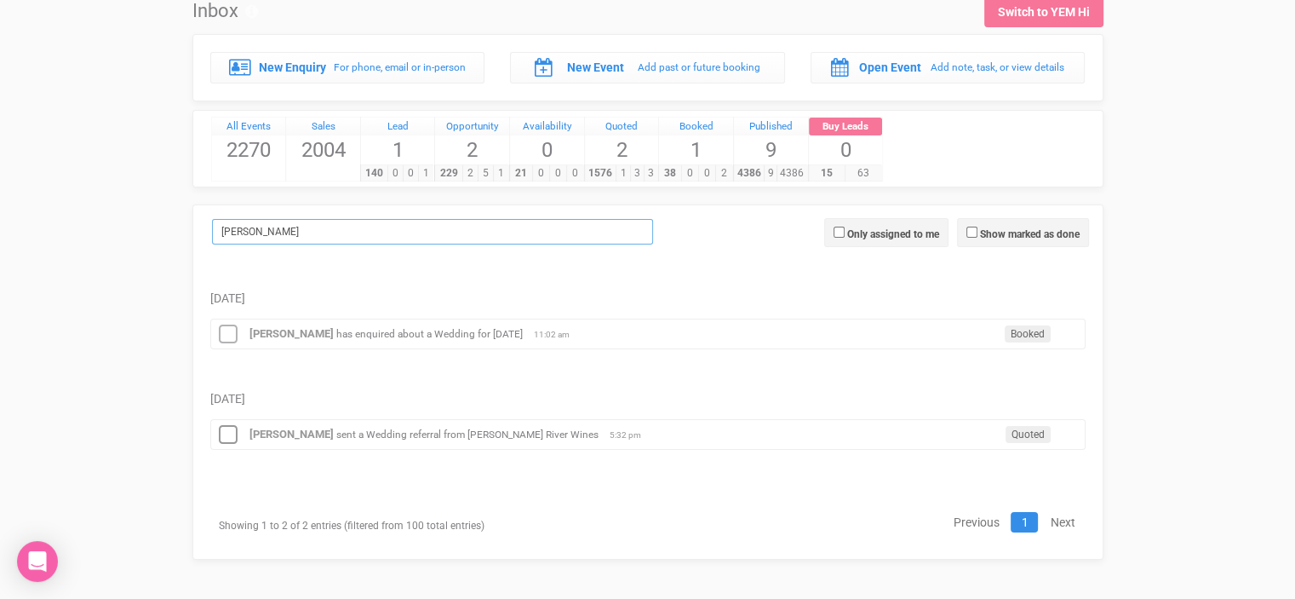
click at [259, 221] on input "[PERSON_NAME]" at bounding box center [432, 232] width 441 height 26
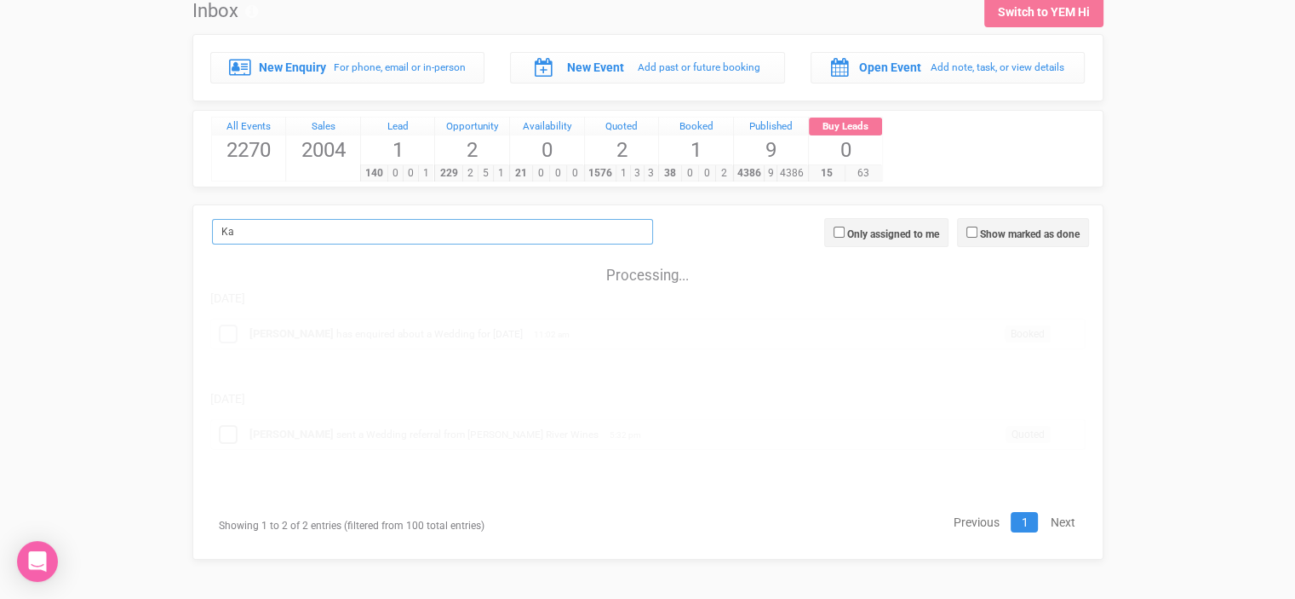
type input "K"
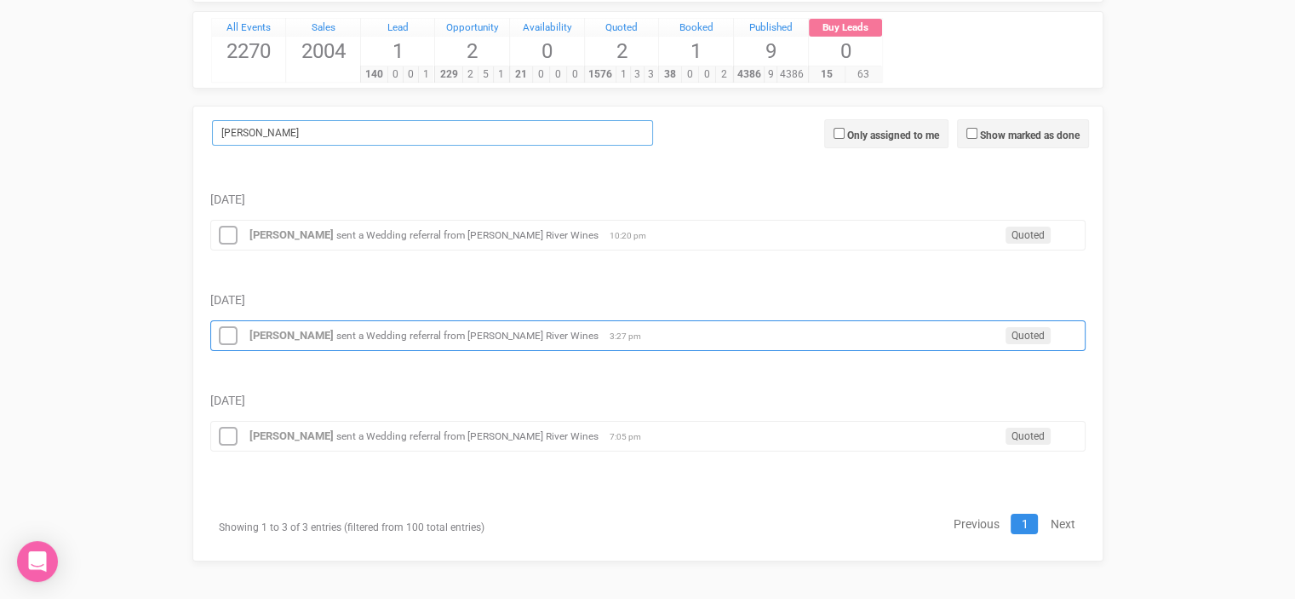
scroll to position [158, 0]
click at [225, 334] on icon at bounding box center [228, 335] width 26 height 22
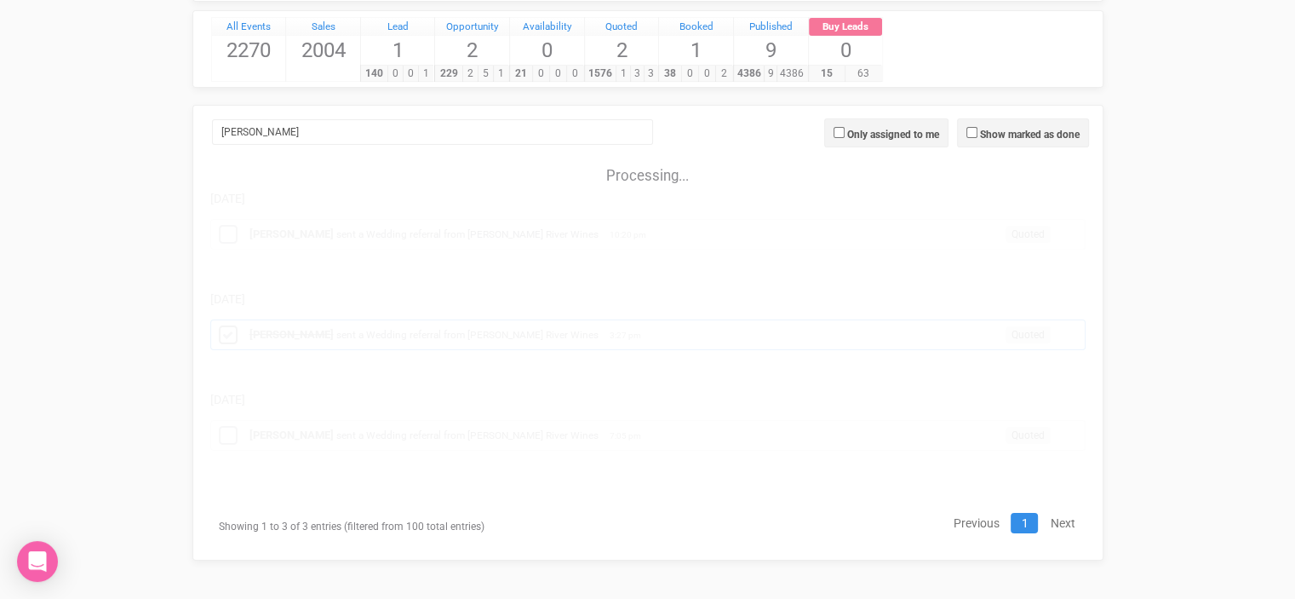
scroll to position [58, 0]
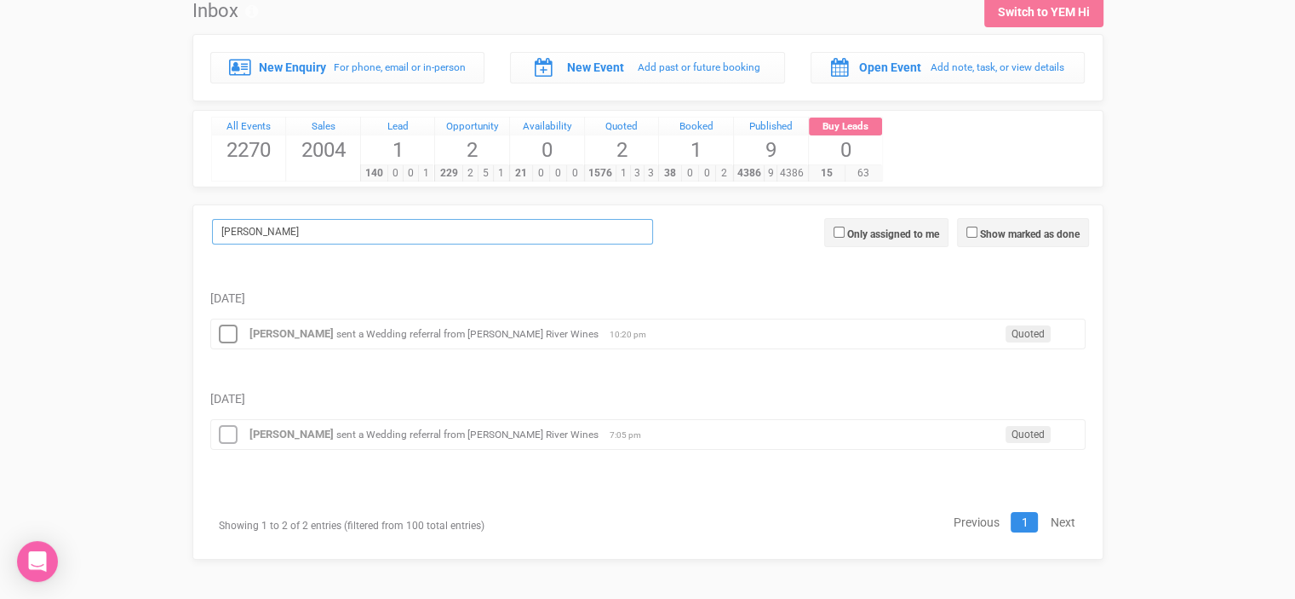
click at [250, 230] on input "[PERSON_NAME]" at bounding box center [432, 232] width 441 height 26
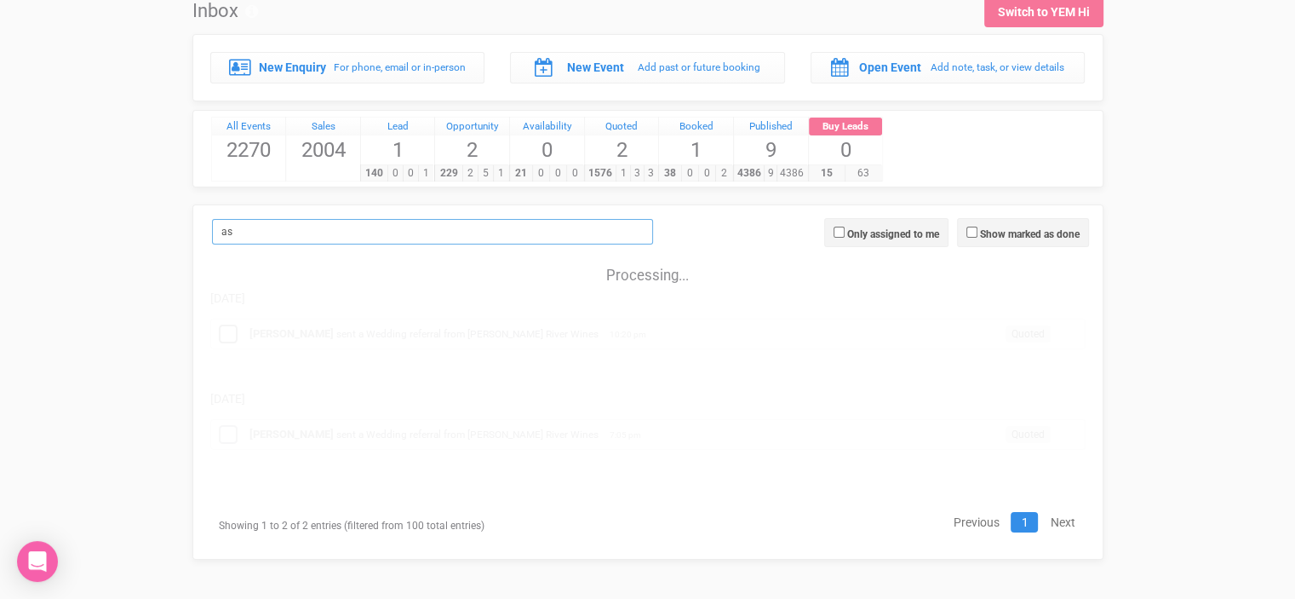
type input "a"
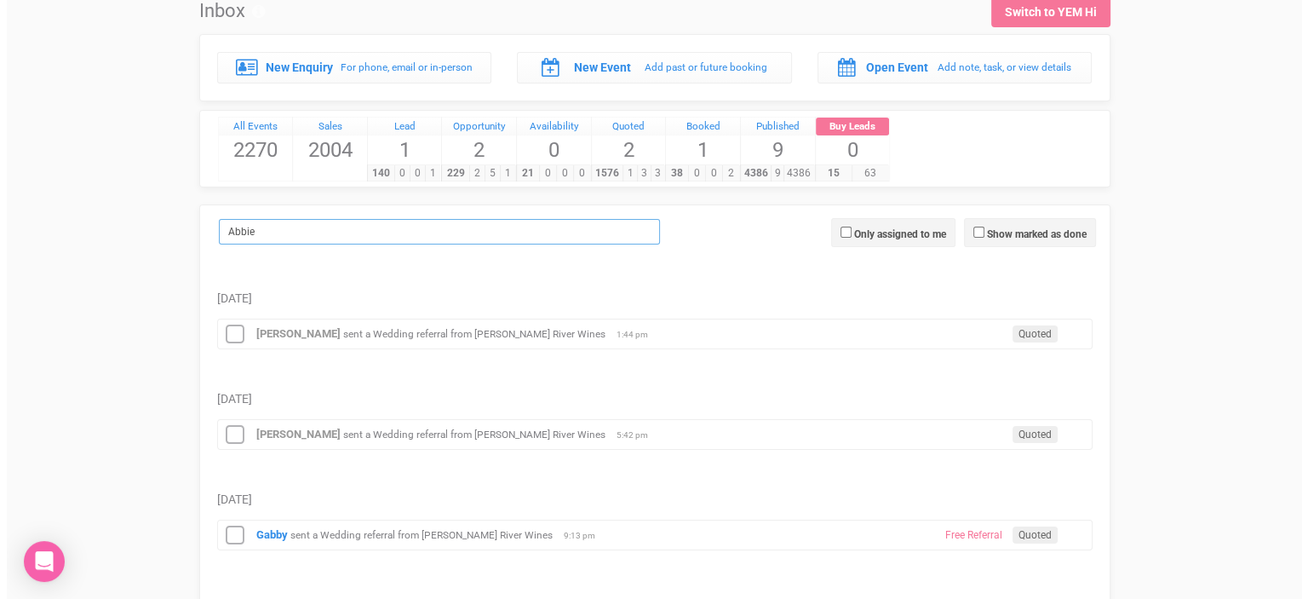
scroll to position [0, 0]
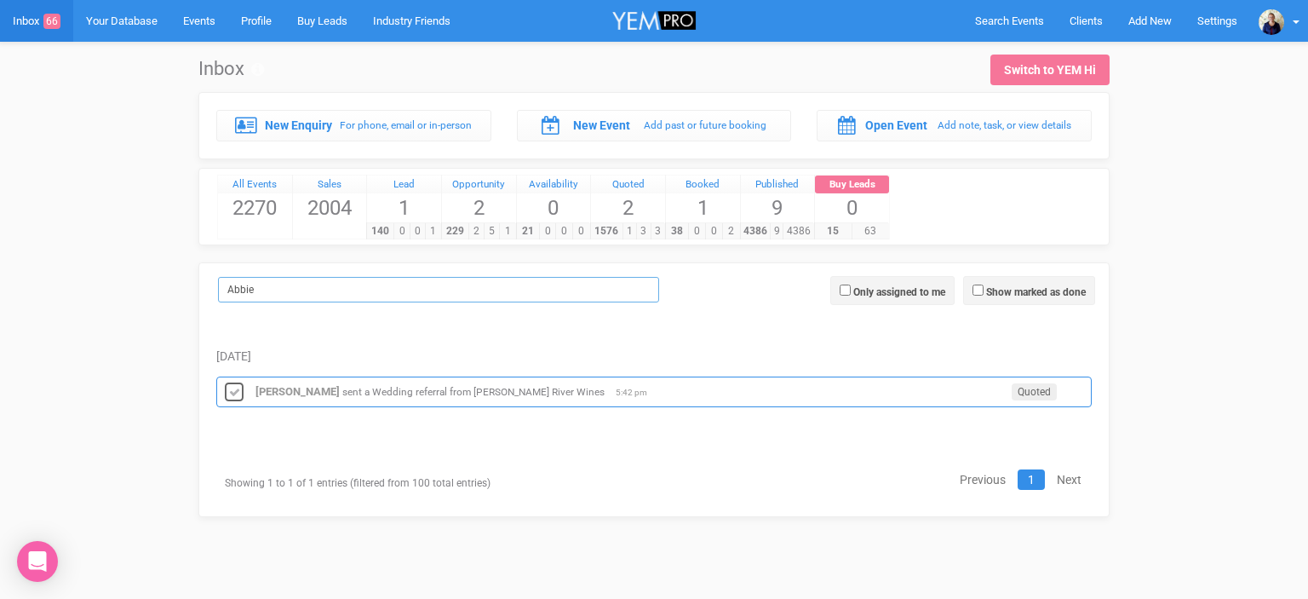
type input "Abbie"
click at [234, 390] on icon at bounding box center [234, 393] width 26 height 22
